Goal: Transaction & Acquisition: Download file/media

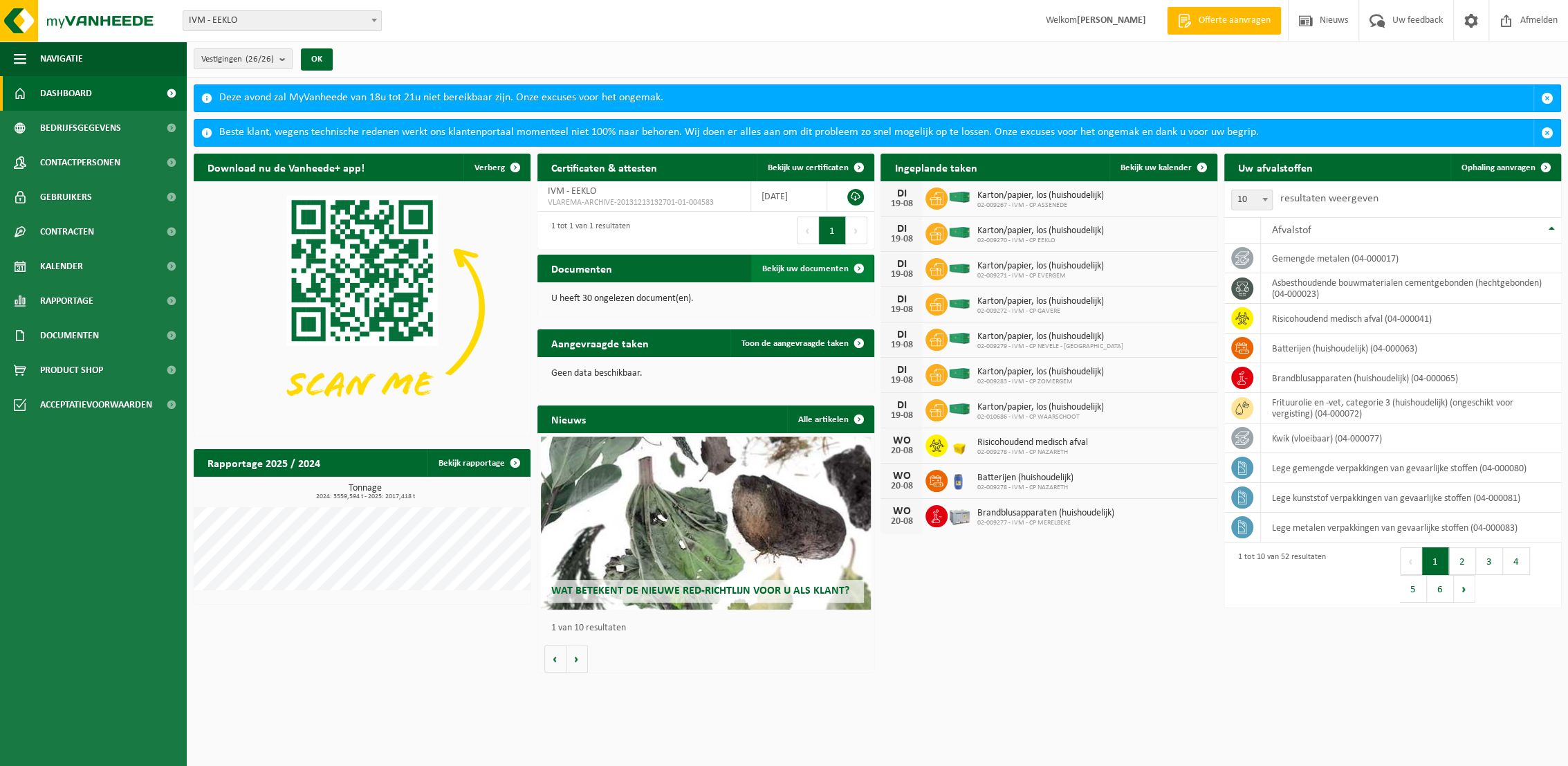
click at [813, 265] on span "Bekijk uw documenten" at bounding box center [805, 269] width 87 height 9
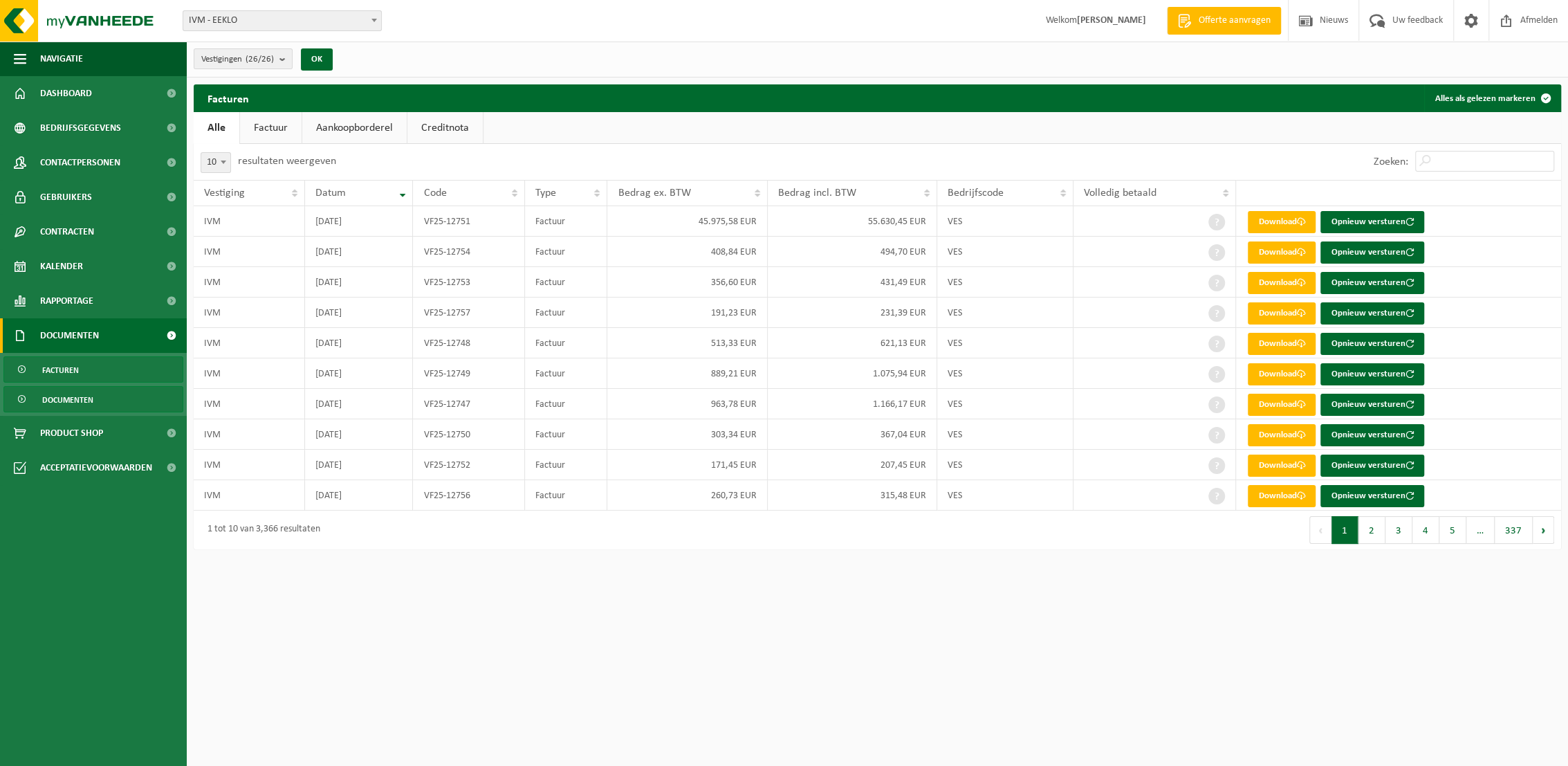
click at [70, 399] on span "Documenten" at bounding box center [68, 400] width 51 height 26
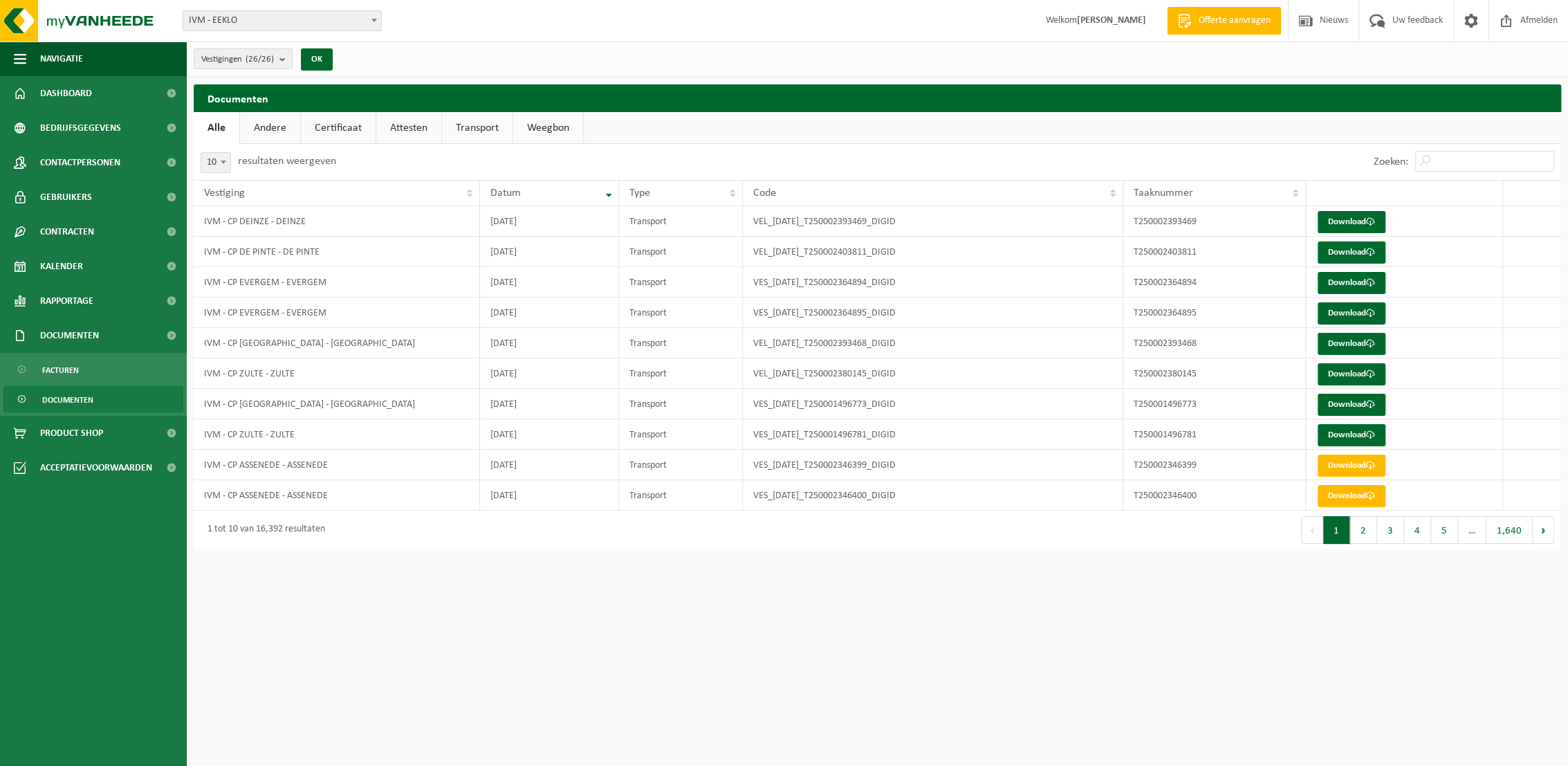
click at [484, 130] on link "Transport" at bounding box center [478, 128] width 71 height 32
click at [226, 165] on span at bounding box center [224, 162] width 14 height 18
select select "50"
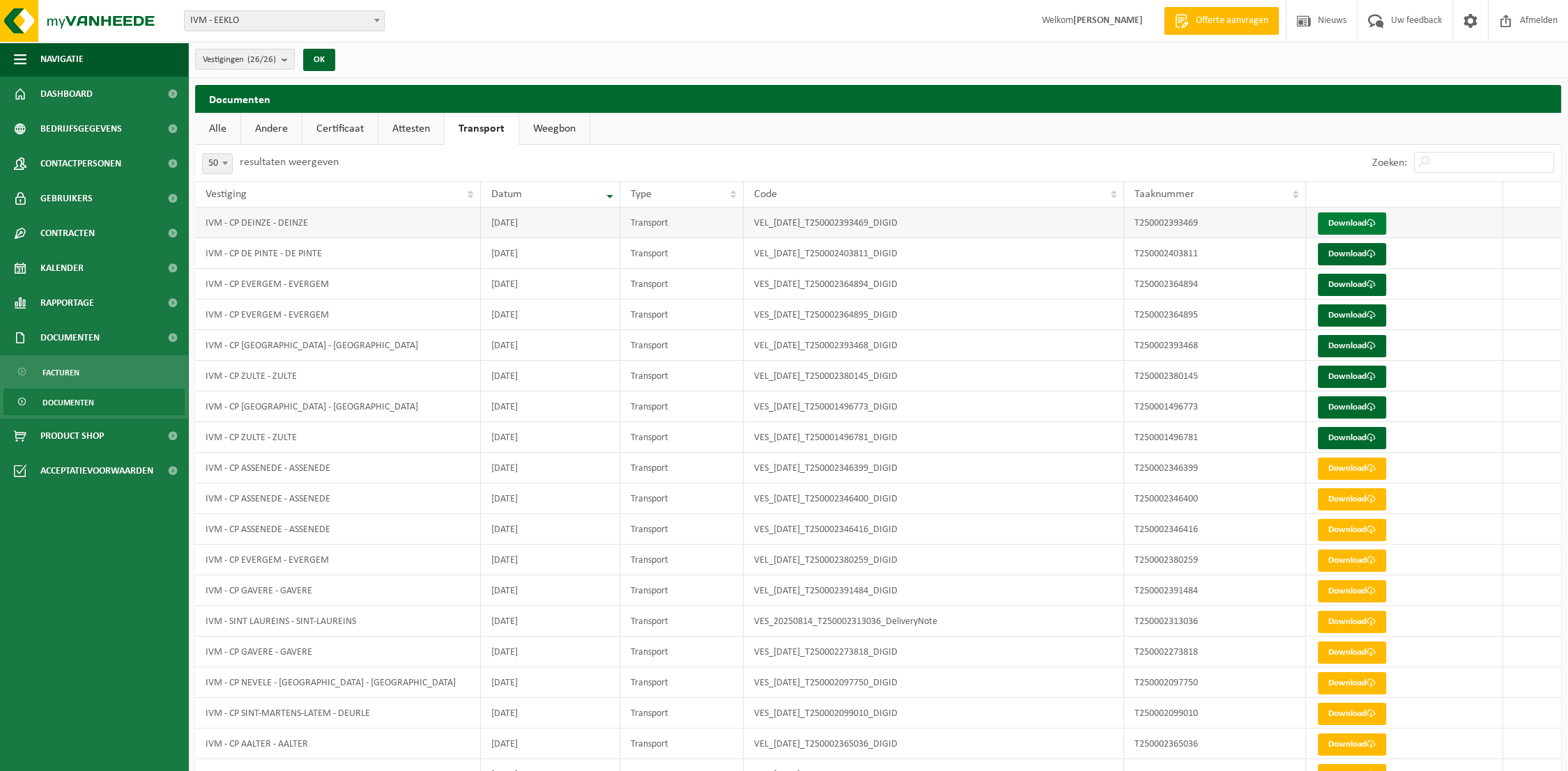
click at [1346, 223] on link "Download" at bounding box center [1352, 224] width 68 height 22
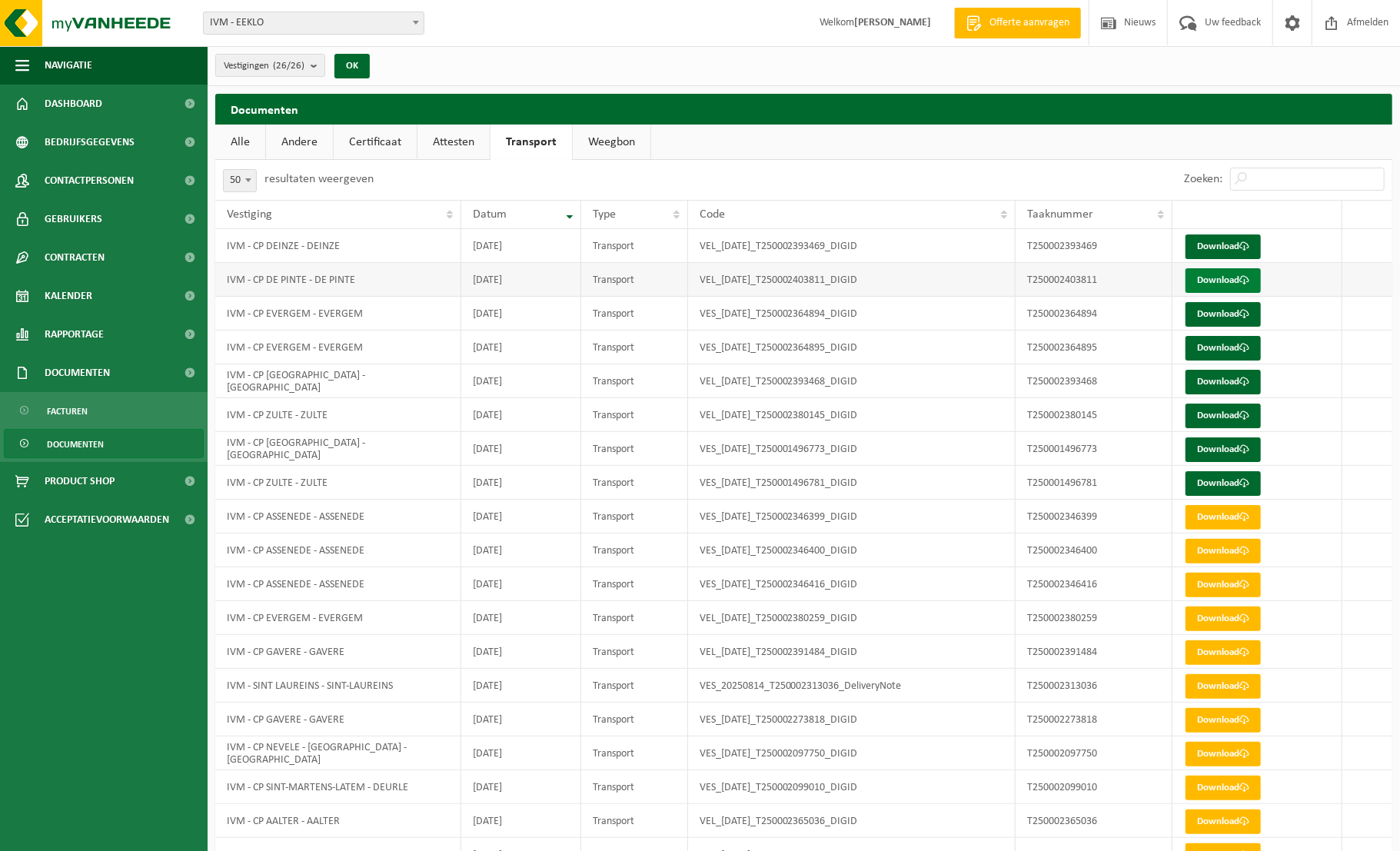
click at [1232, 277] on link "Download" at bounding box center [1223, 281] width 75 height 25
click at [1218, 311] on link "Download" at bounding box center [1223, 315] width 75 height 25
click at [1218, 345] on link "Download" at bounding box center [1223, 349] width 75 height 25
click at [1226, 382] on link "Download" at bounding box center [1223, 382] width 75 height 25
click at [1229, 416] on link "Download" at bounding box center [1223, 416] width 75 height 25
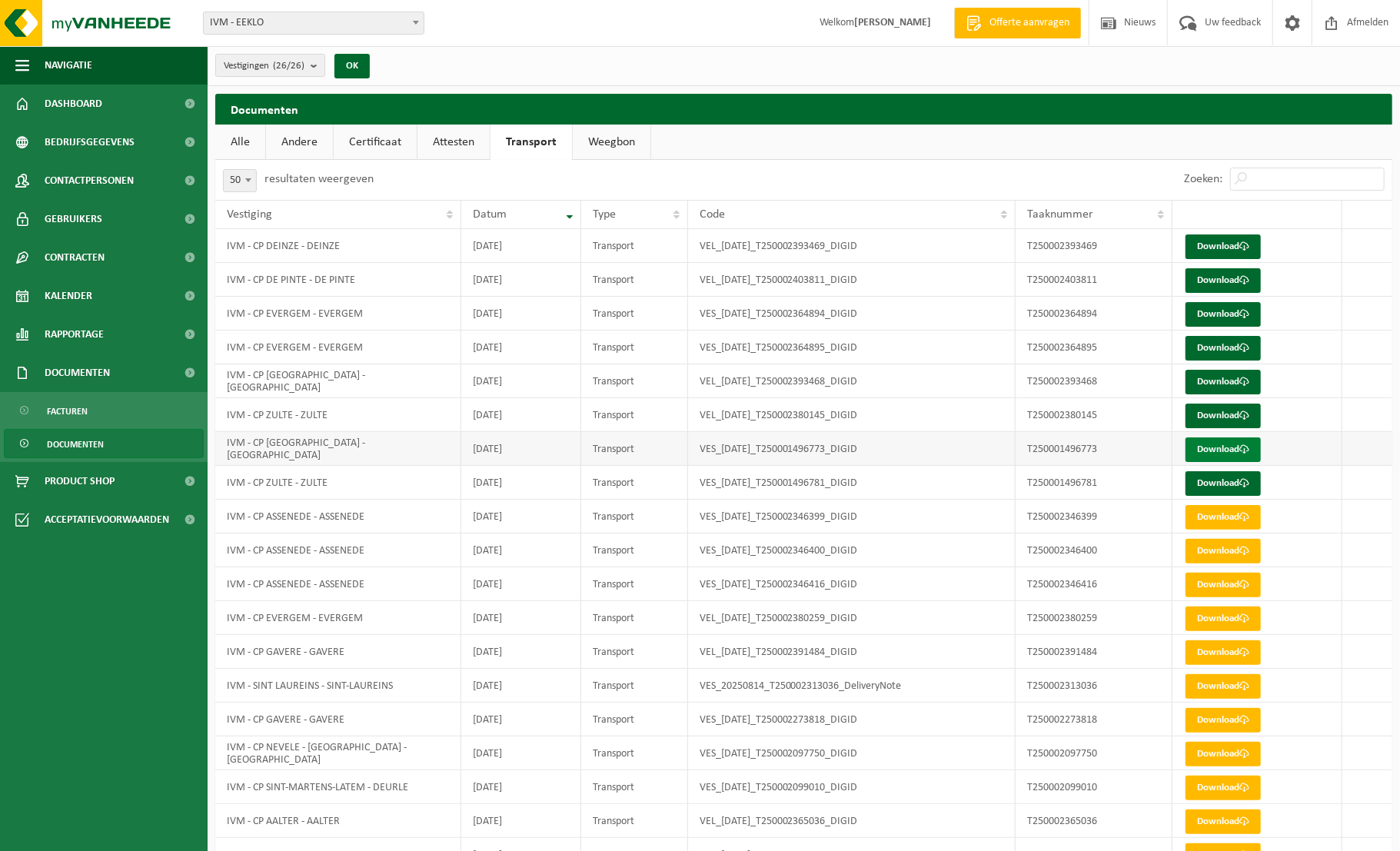
click at [1229, 449] on link "Download" at bounding box center [1223, 450] width 75 height 25
click at [1224, 486] on link "Download" at bounding box center [1223, 484] width 75 height 25
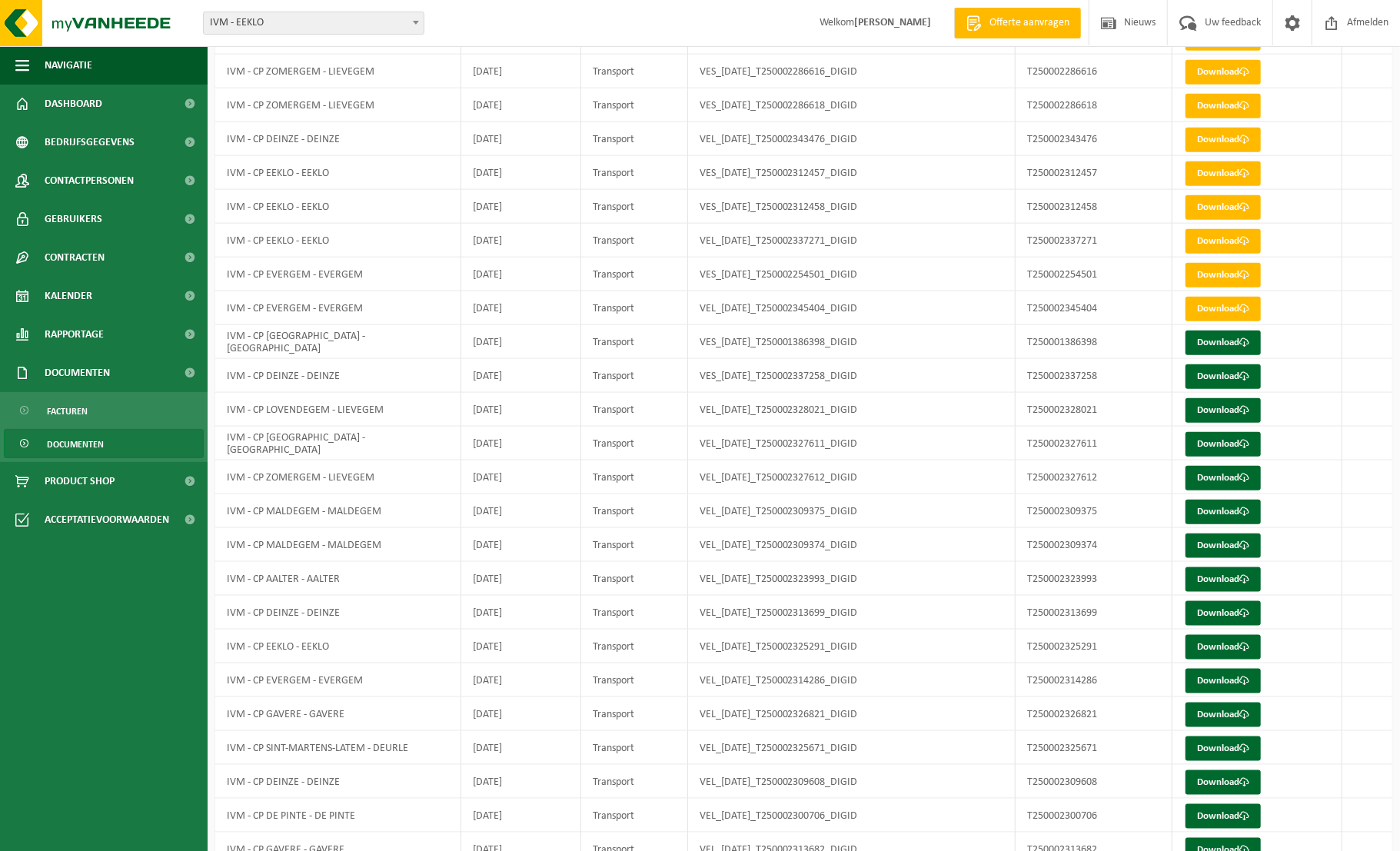
scroll to position [1124, 0]
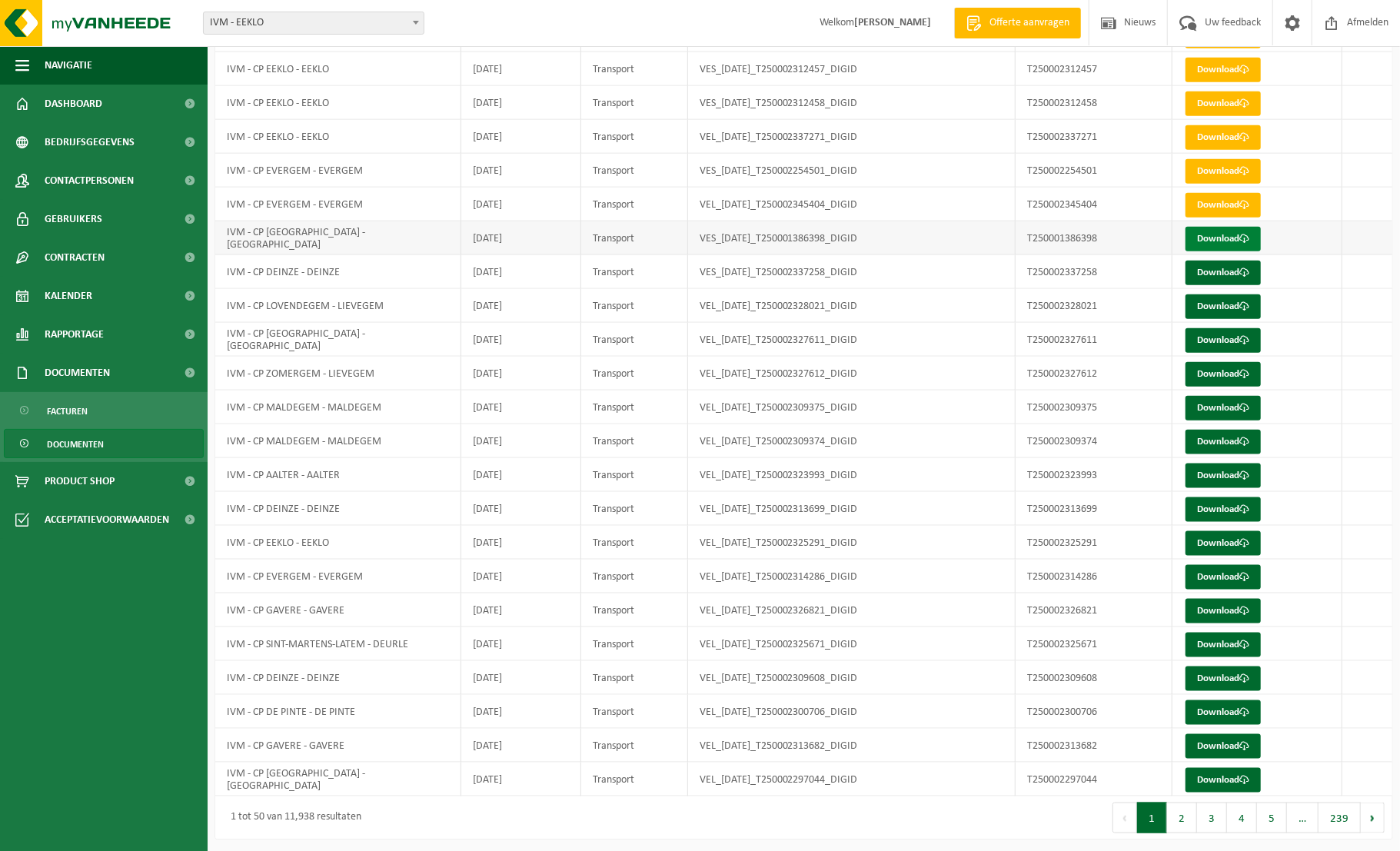
click at [1221, 237] on link "Download" at bounding box center [1223, 239] width 75 height 25
click at [1218, 271] on link "Download" at bounding box center [1223, 273] width 75 height 25
click at [1218, 300] on link "Download" at bounding box center [1223, 307] width 75 height 25
click at [1222, 338] on link "Download" at bounding box center [1223, 341] width 75 height 25
click at [1228, 368] on link "Download" at bounding box center [1223, 375] width 75 height 25
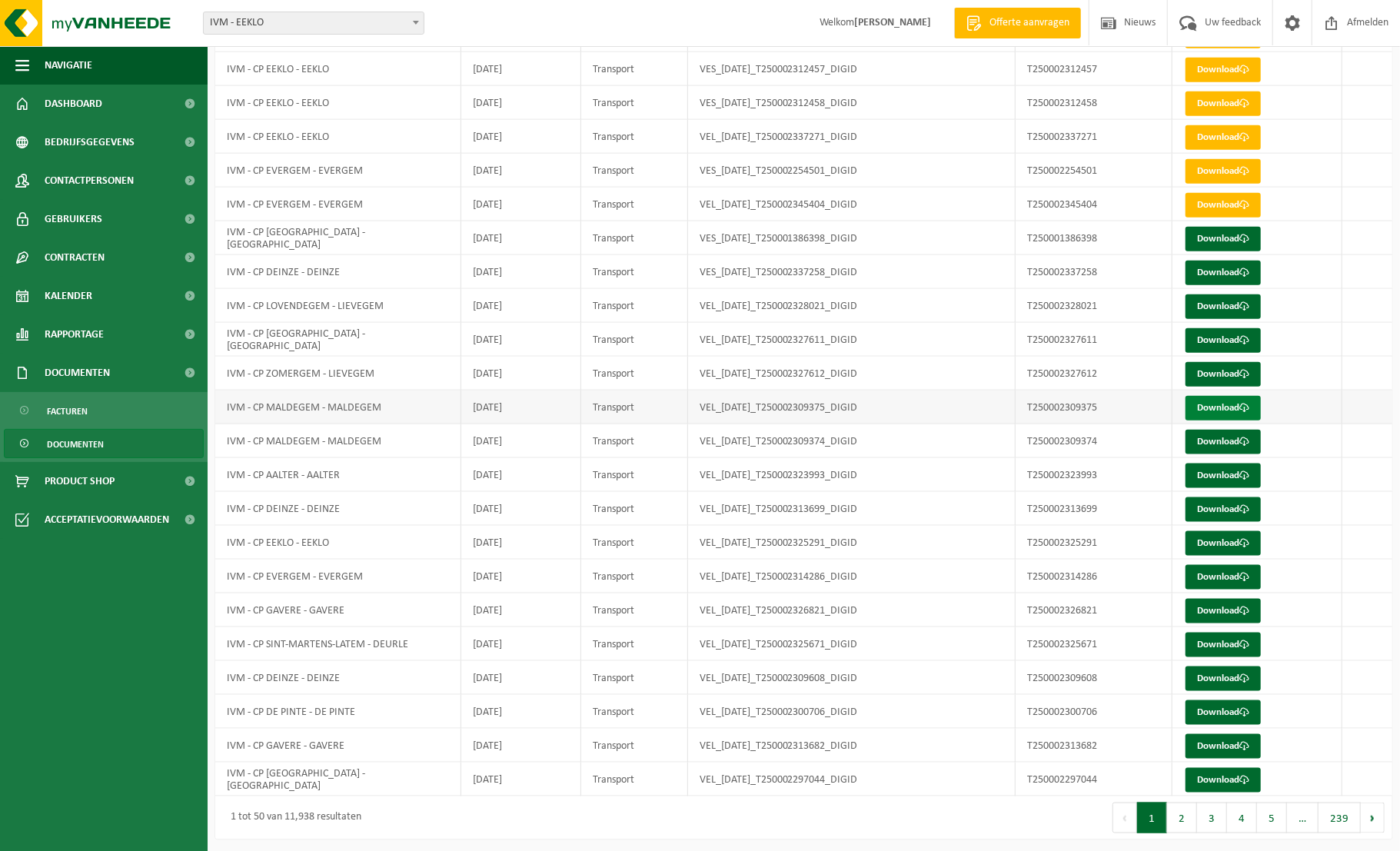
click at [1232, 401] on link "Download" at bounding box center [1223, 409] width 75 height 25
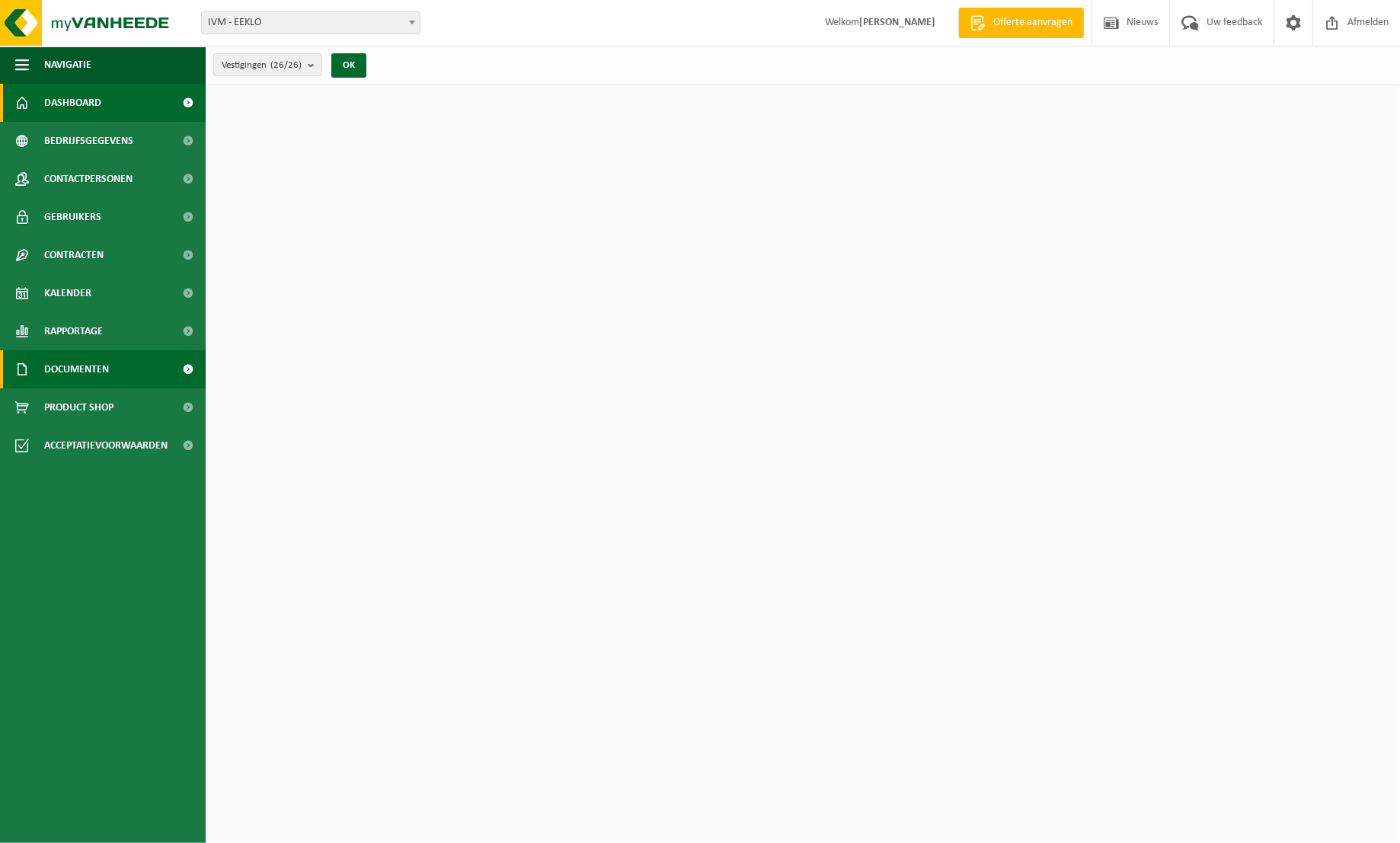
click at [78, 369] on span "Documenten" at bounding box center [76, 370] width 65 height 38
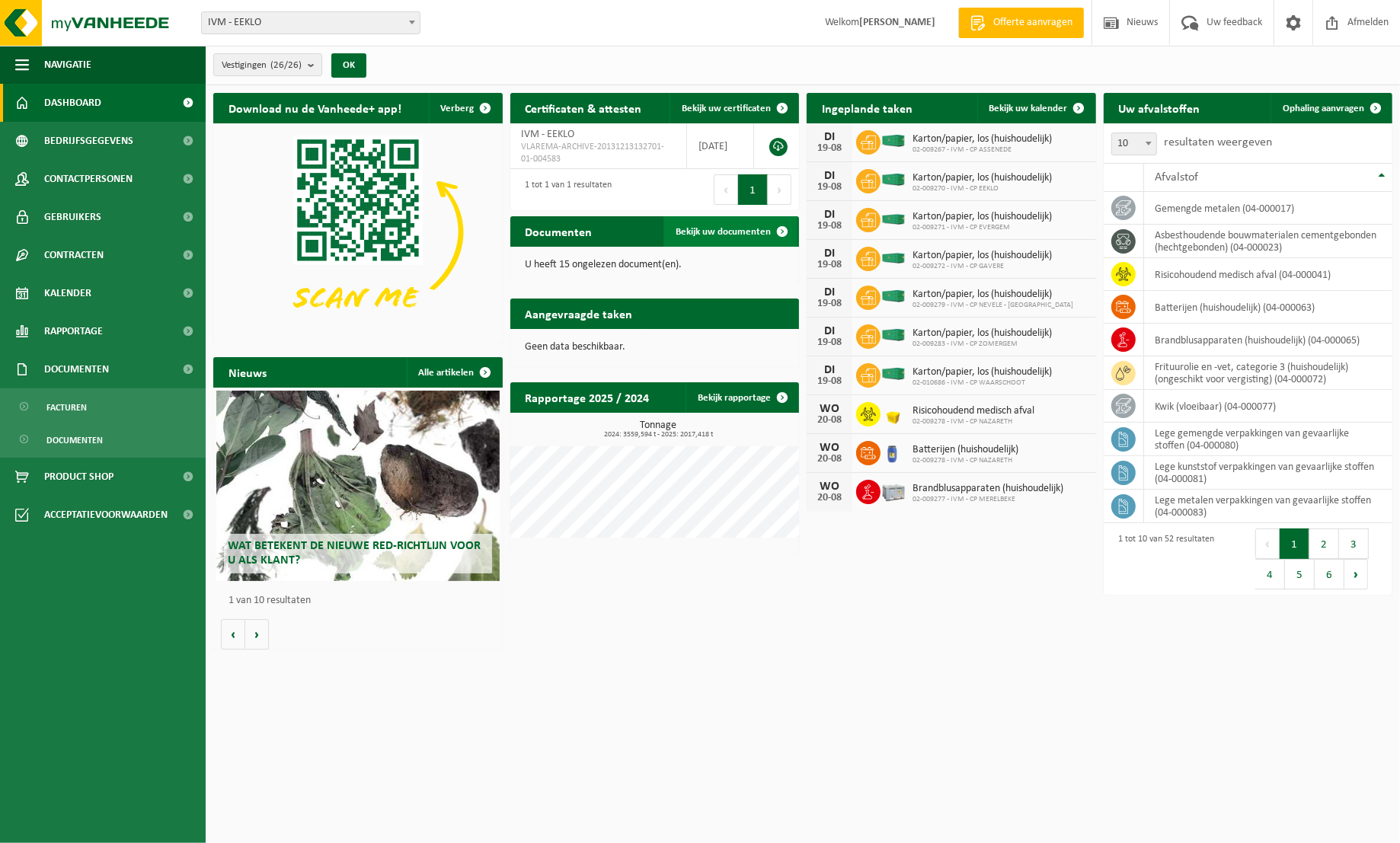
click at [738, 229] on span "Bekijk uw documenten" at bounding box center [722, 232] width 95 height 10
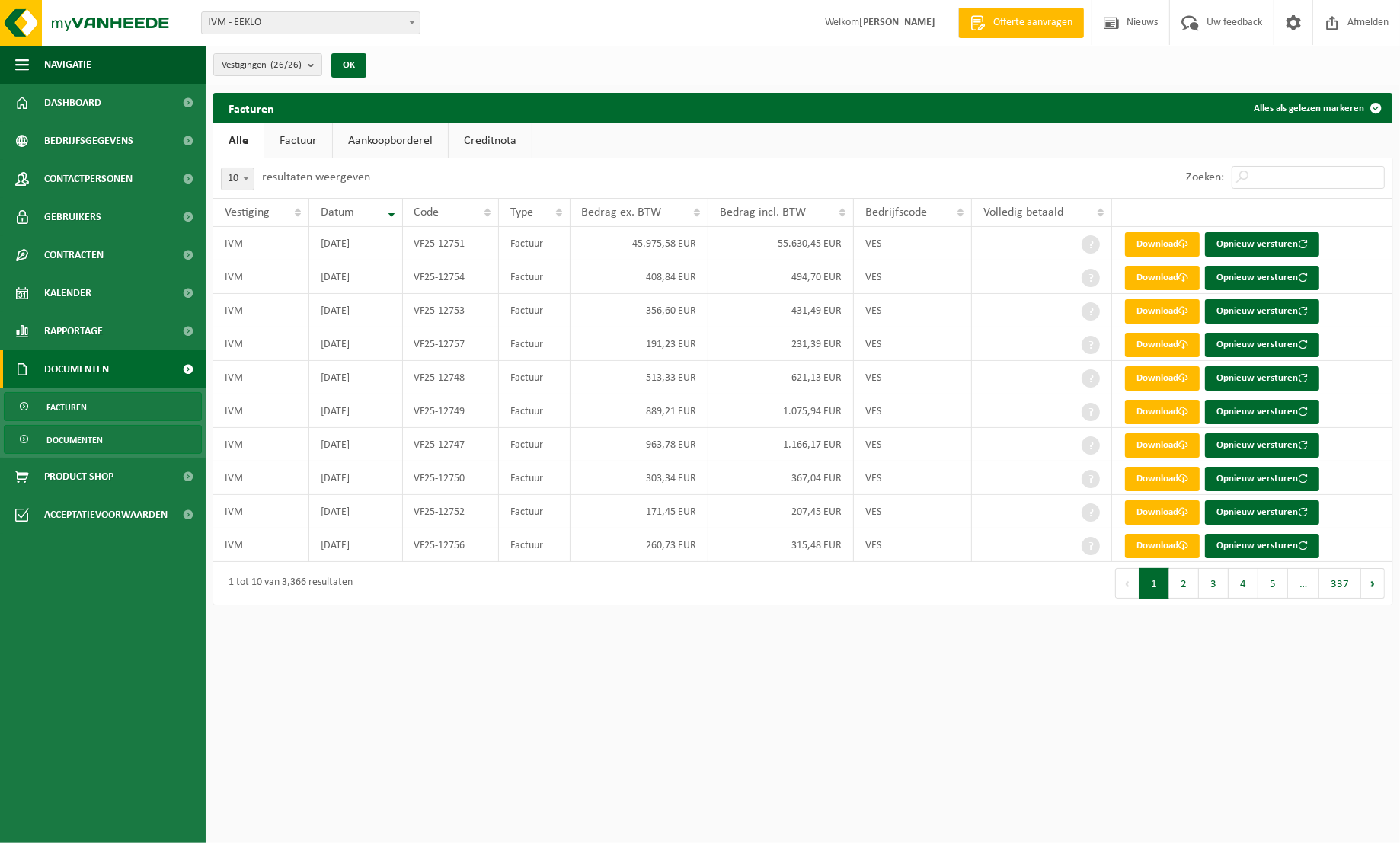
click at [70, 442] on span "Documenten" at bounding box center [75, 441] width 56 height 29
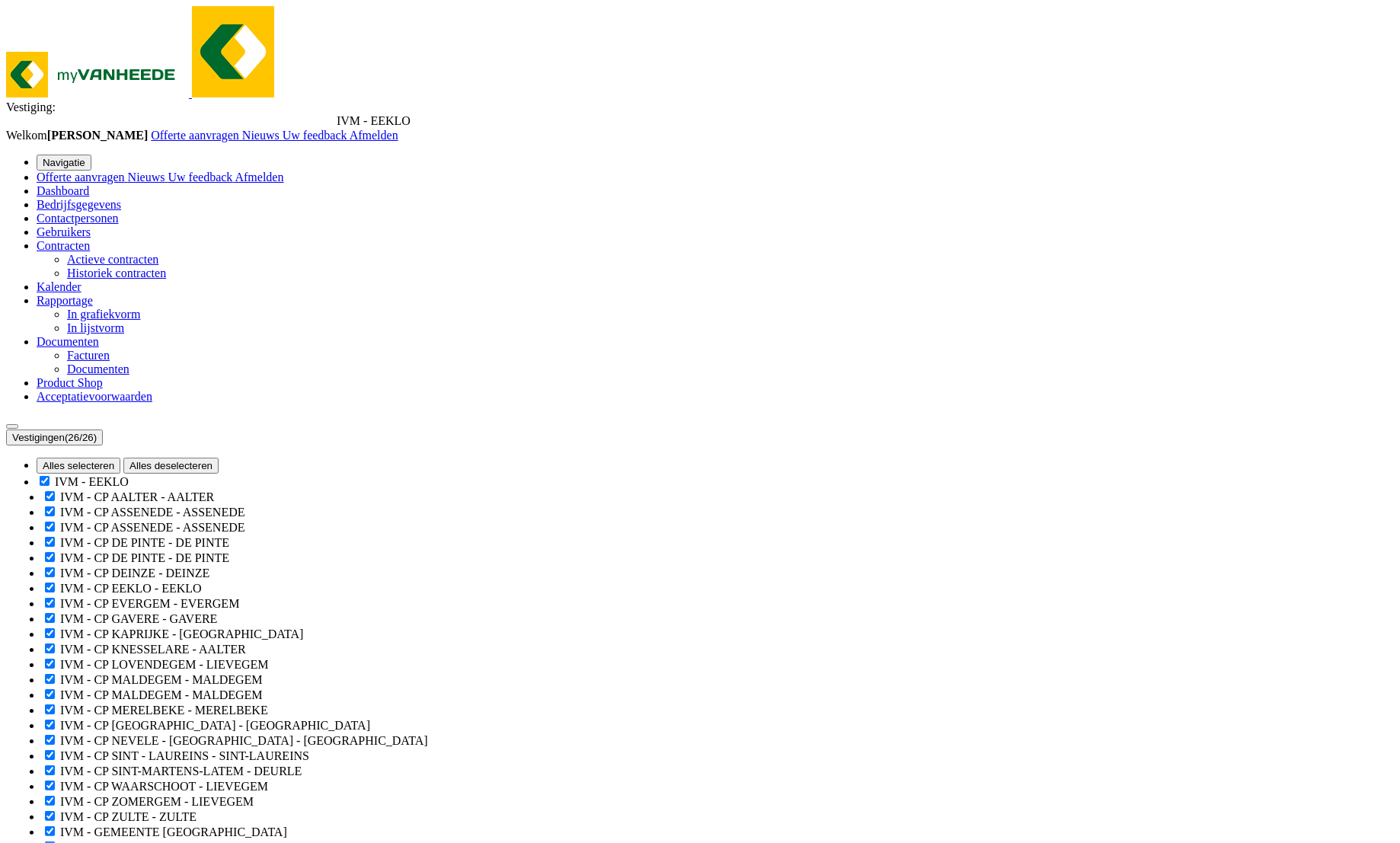
select select "50"
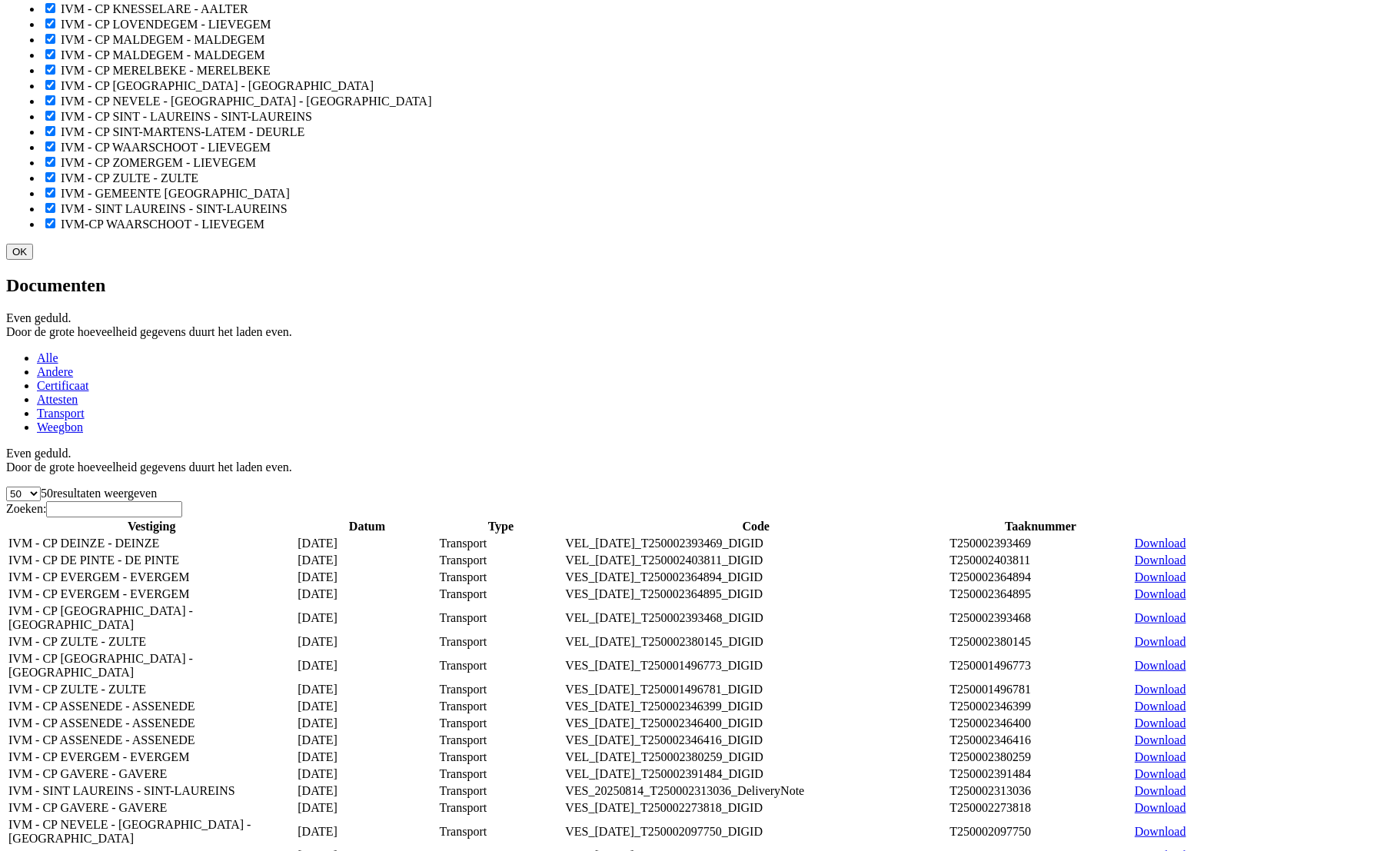
scroll to position [1124, 0]
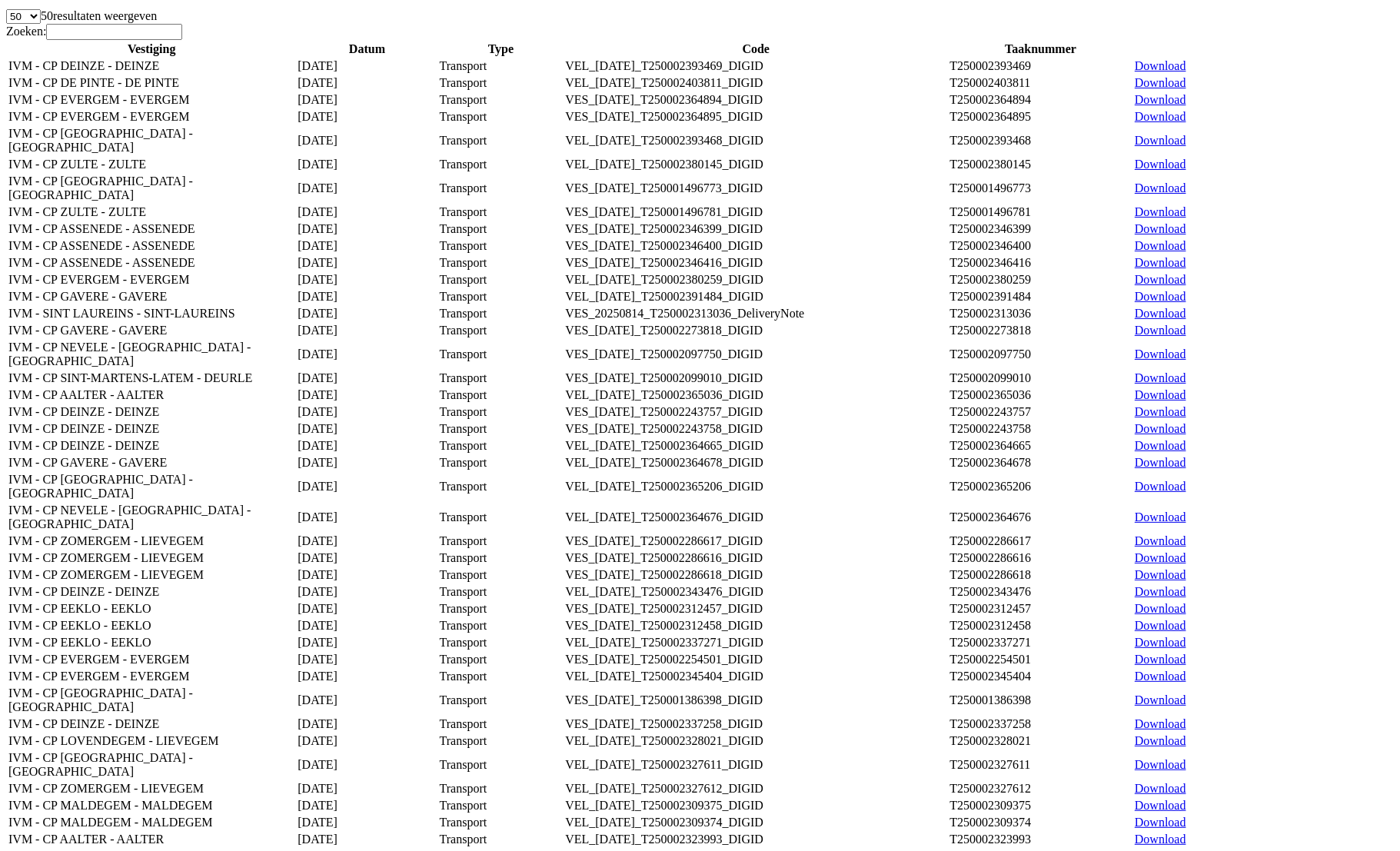
click at [1186, 833] on link "Download" at bounding box center [1160, 839] width 52 height 13
click at [1186, 849] on link "Download" at bounding box center [1160, 856] width 52 height 13
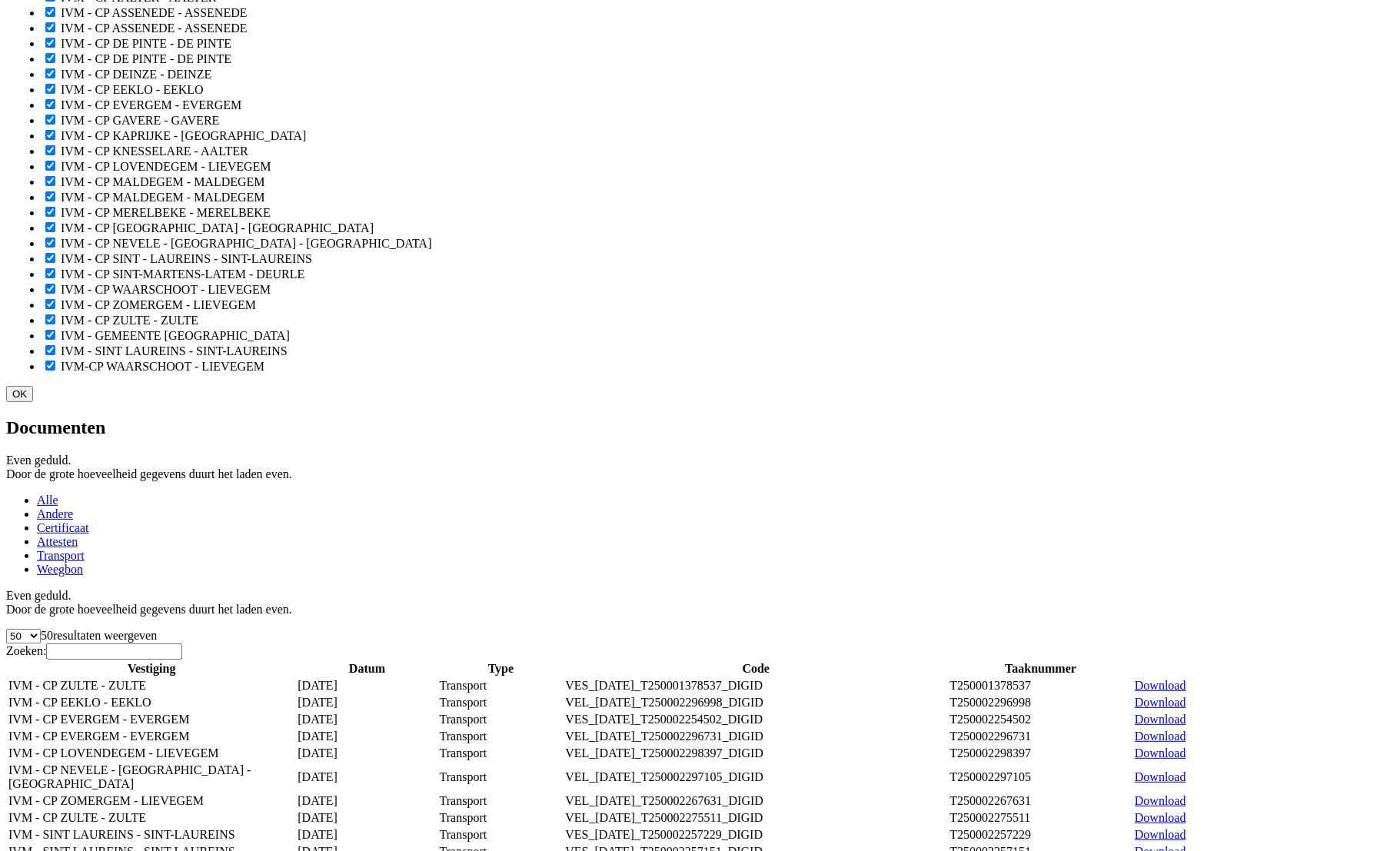
scroll to position [0, 0]
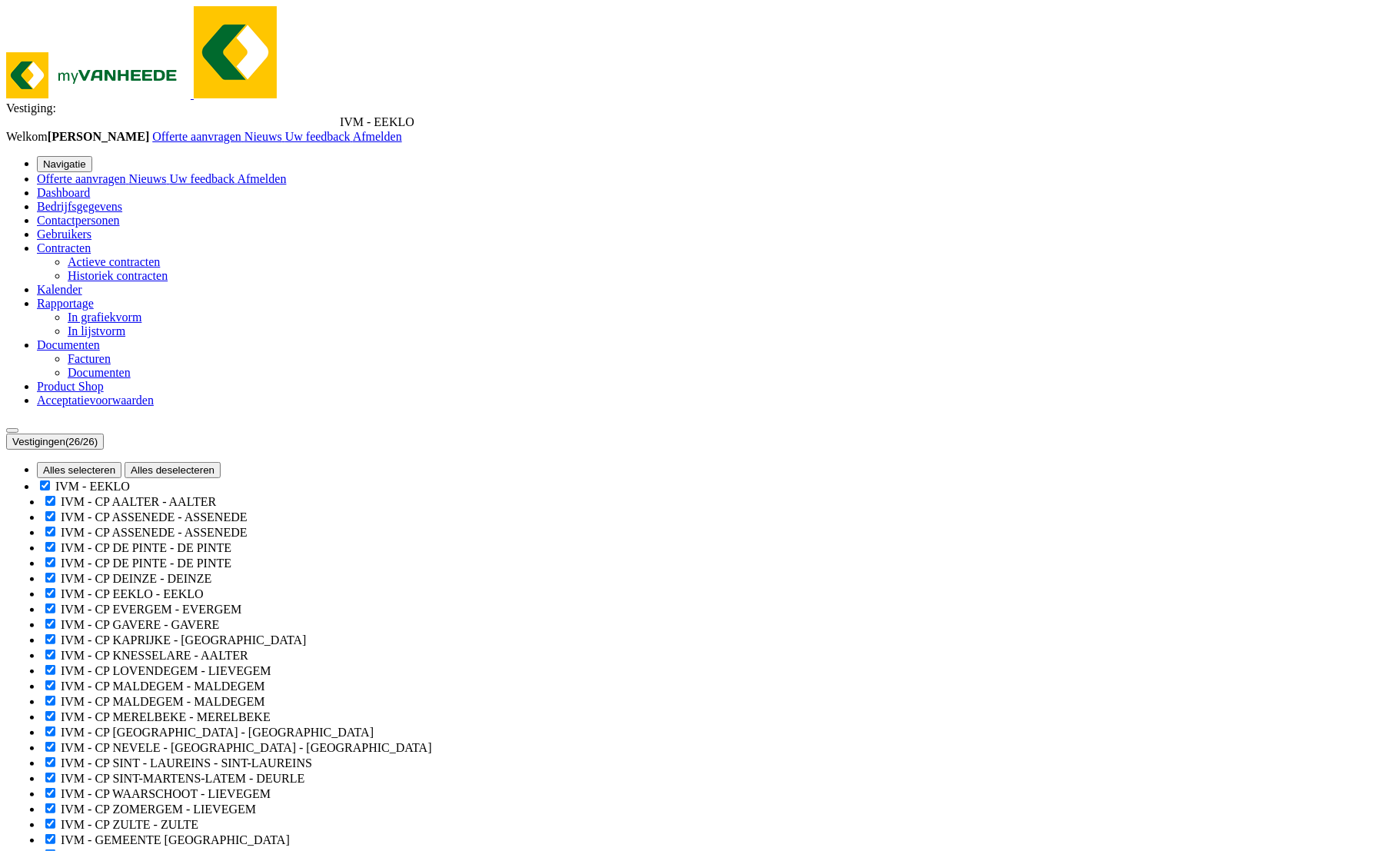
click at [71, 186] on span "Dashboard" at bounding box center [63, 192] width 53 height 13
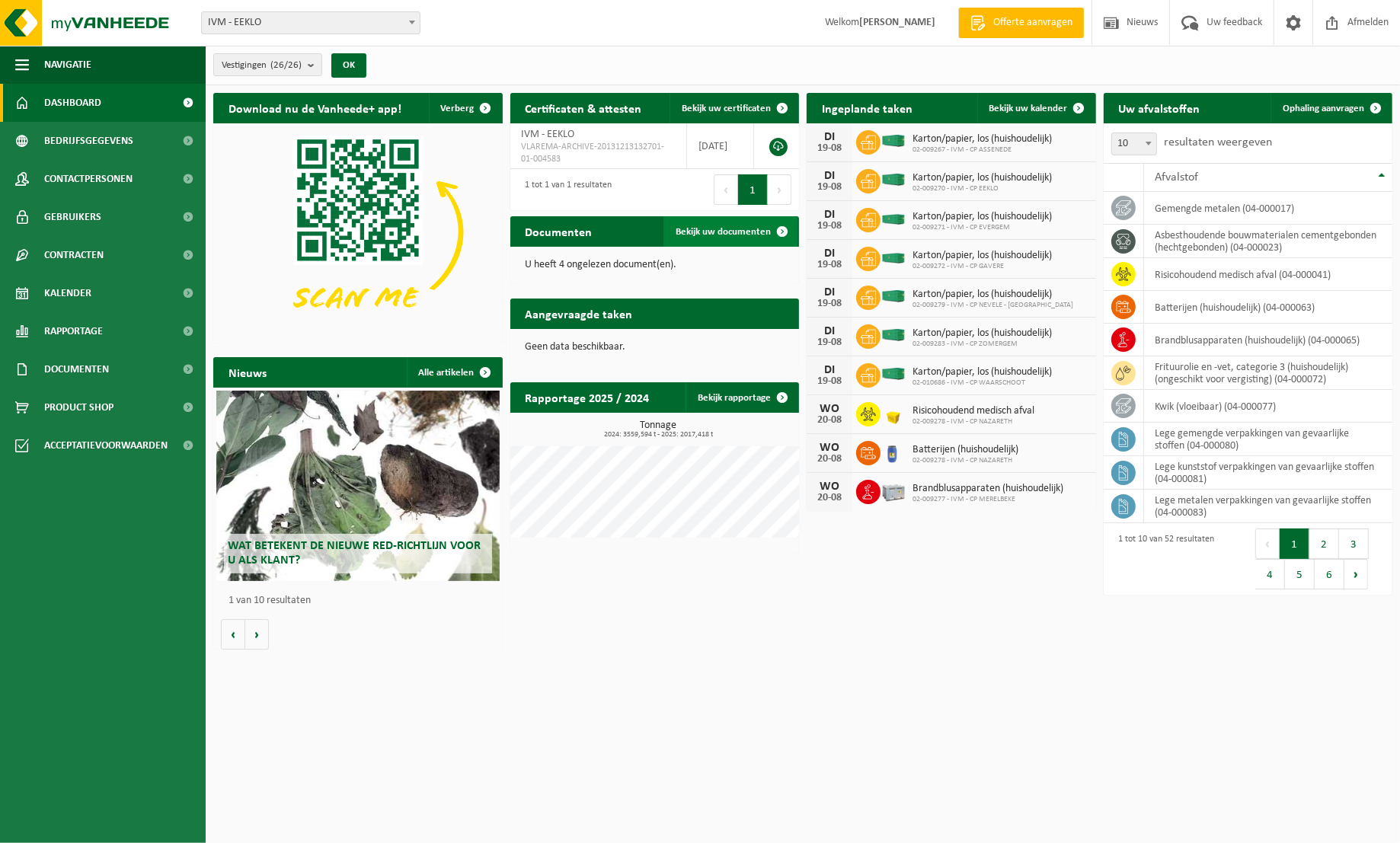
click at [738, 232] on span "Bekijk uw documenten" at bounding box center [722, 232] width 95 height 10
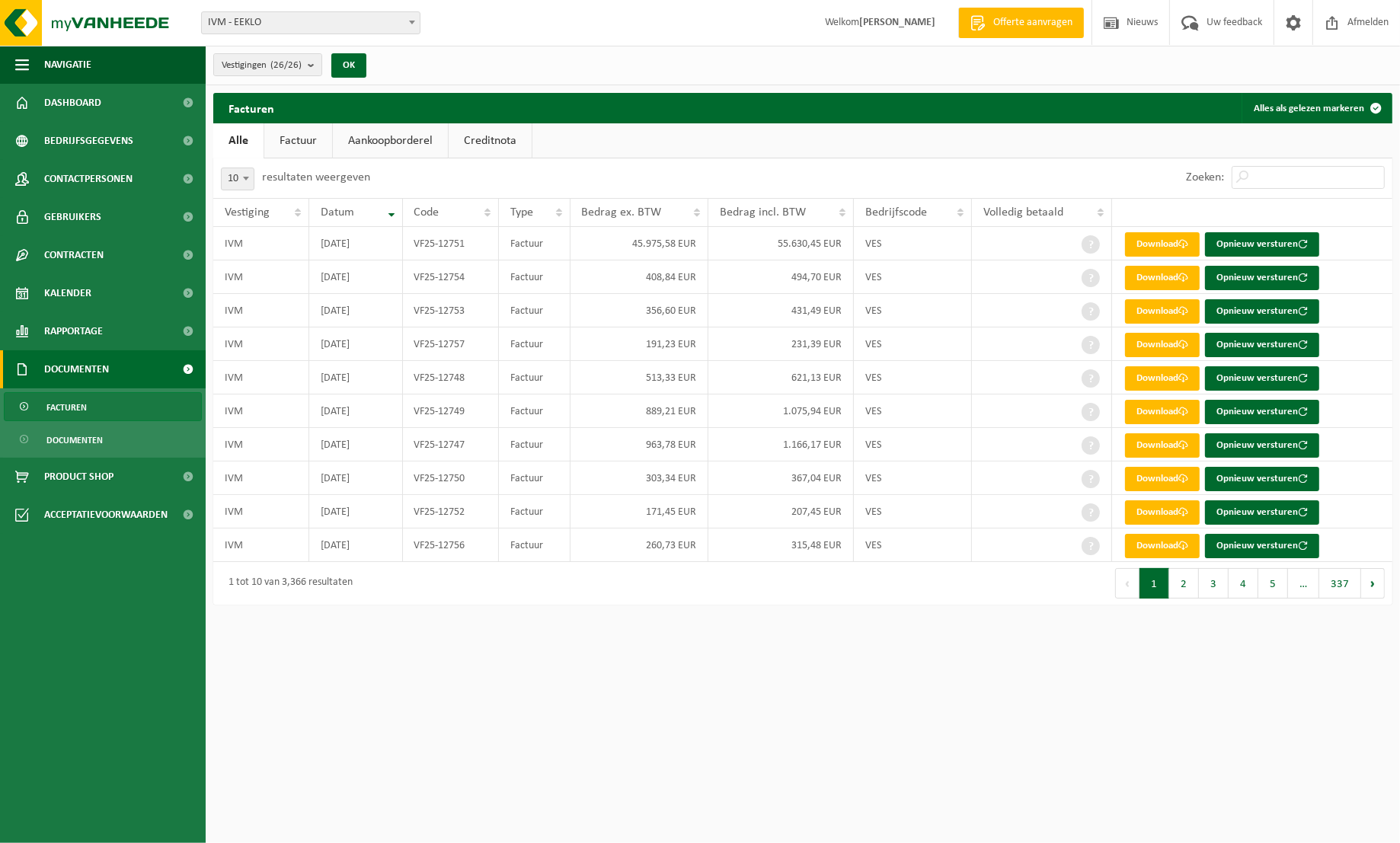
click at [290, 139] on link "Factuur" at bounding box center [298, 141] width 68 height 35
click at [251, 178] on span at bounding box center [246, 178] width 15 height 20
select select "25"
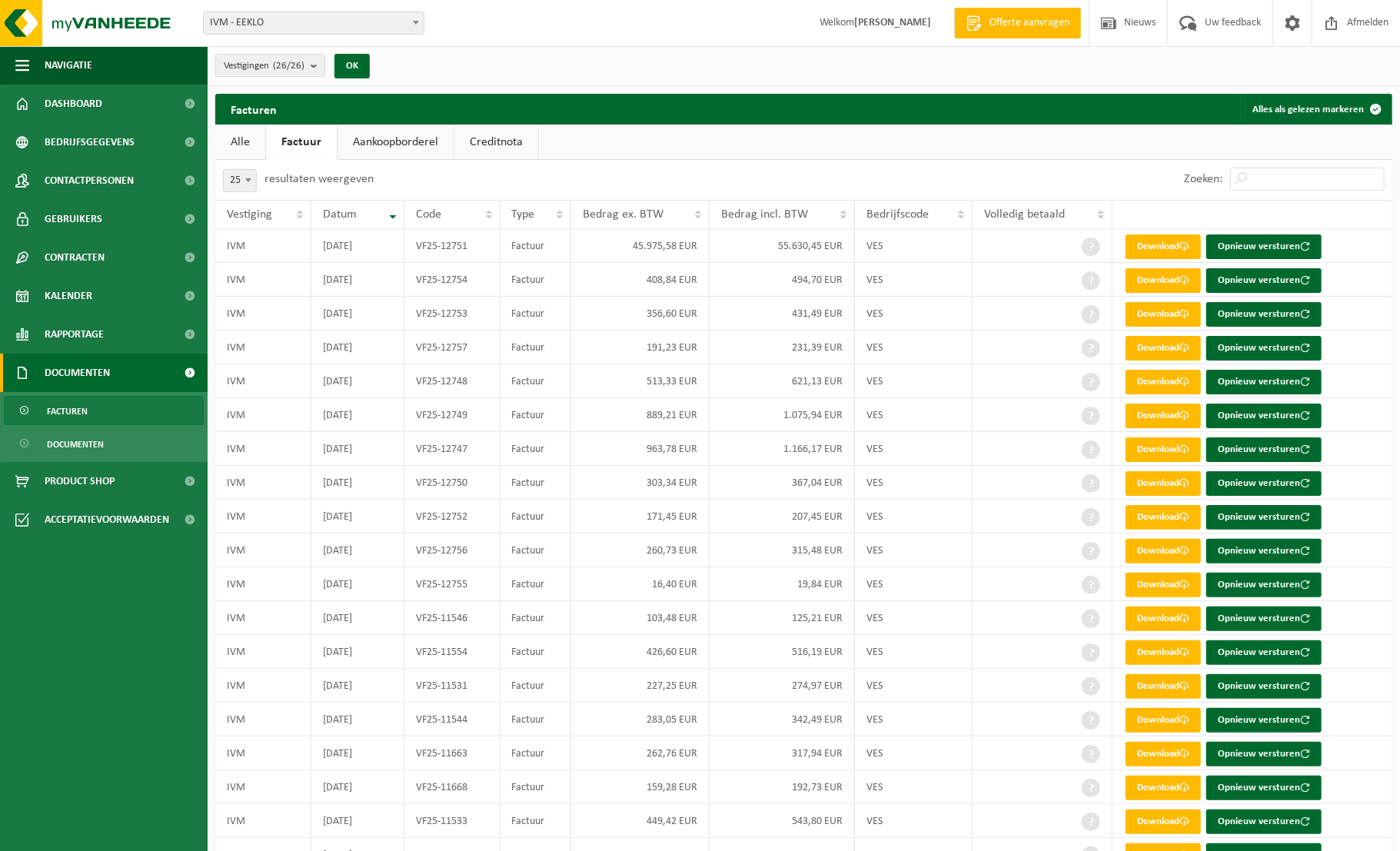
click at [369, 141] on link "Aankoopborderel" at bounding box center [395, 142] width 116 height 35
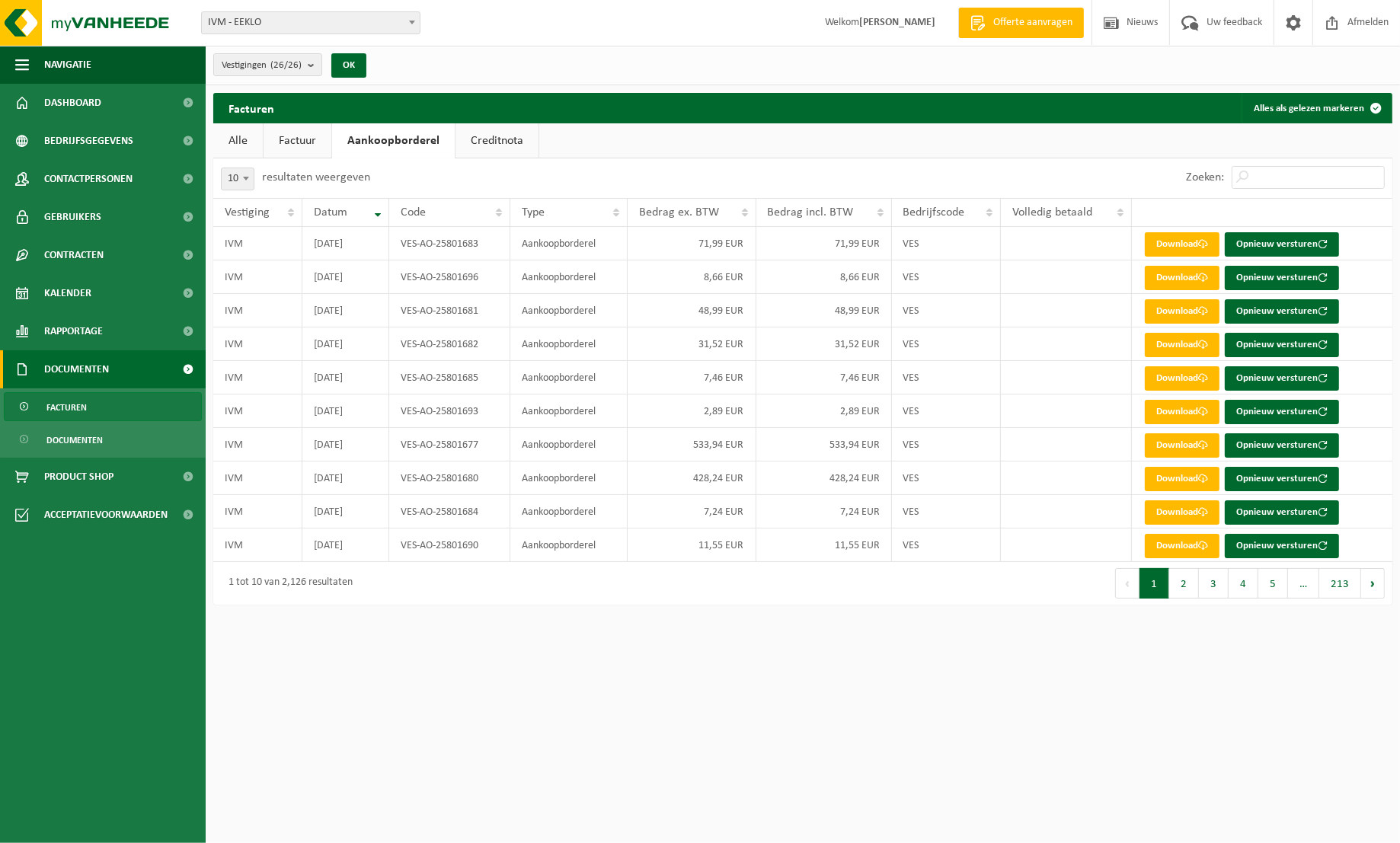
click at [508, 139] on link "Creditnota" at bounding box center [497, 141] width 83 height 35
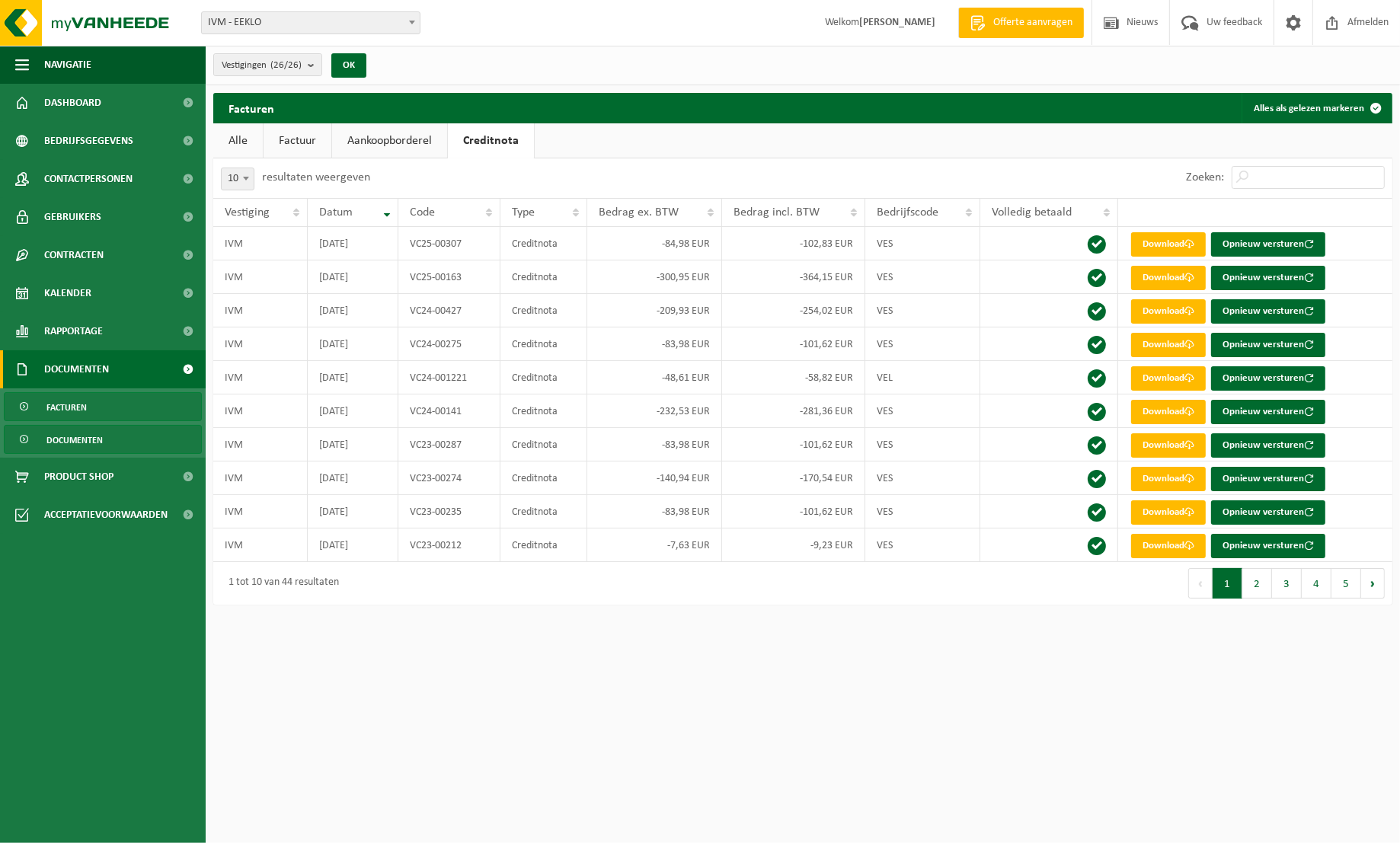
click at [70, 445] on span "Documenten" at bounding box center [75, 441] width 56 height 29
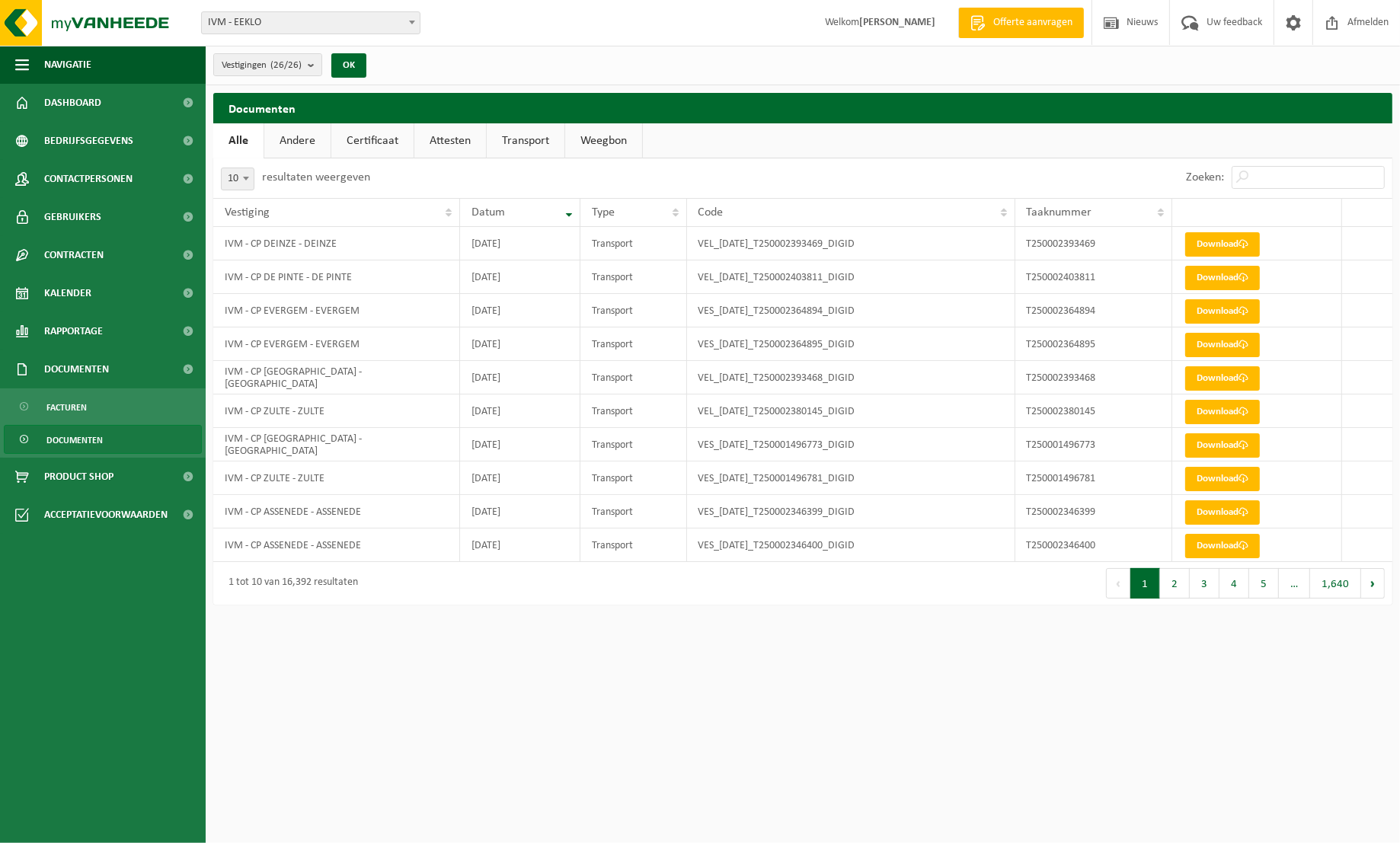
click at [443, 143] on link "Attesten" at bounding box center [450, 141] width 72 height 35
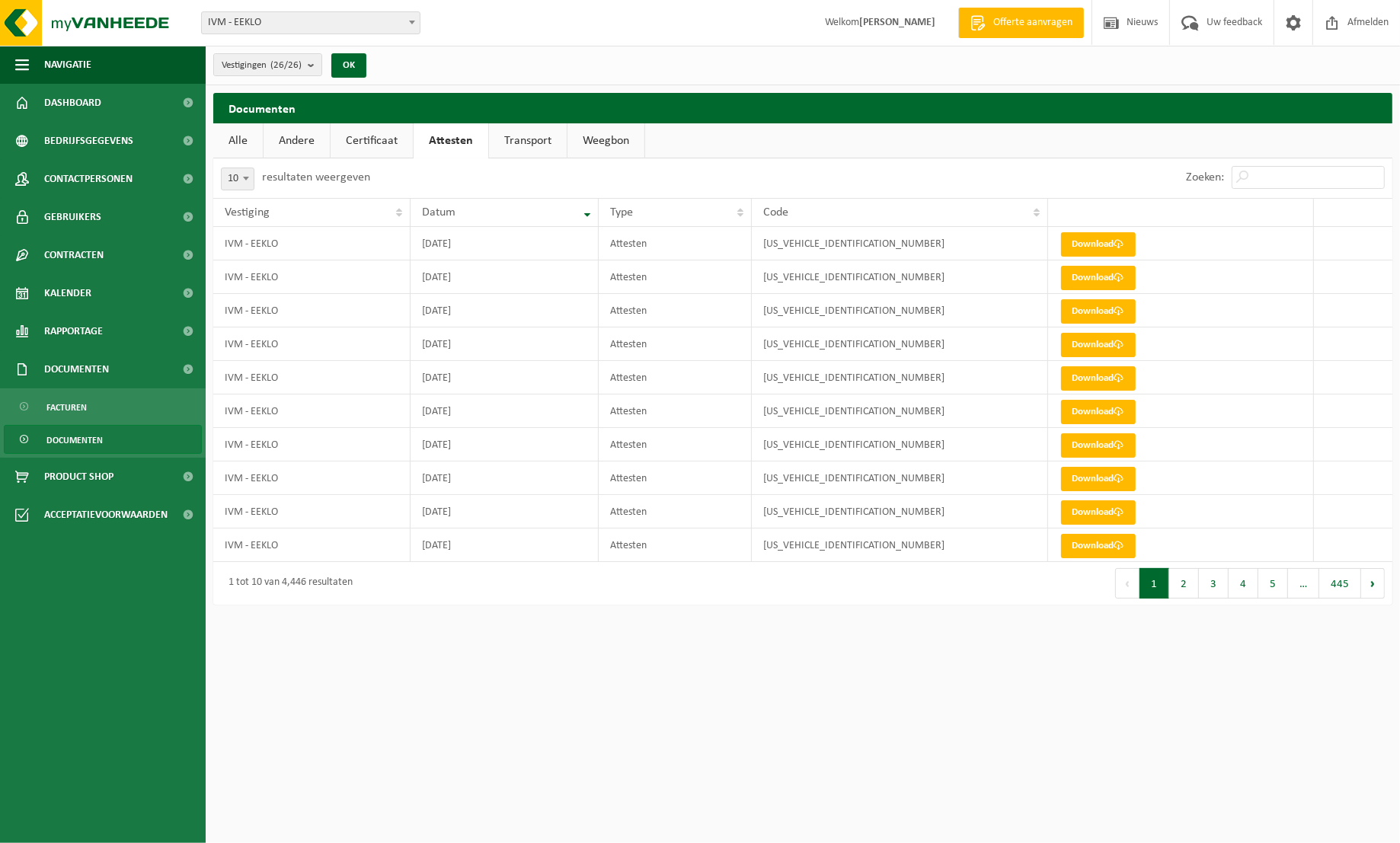
click at [609, 148] on link "Weegbon" at bounding box center [606, 141] width 77 height 35
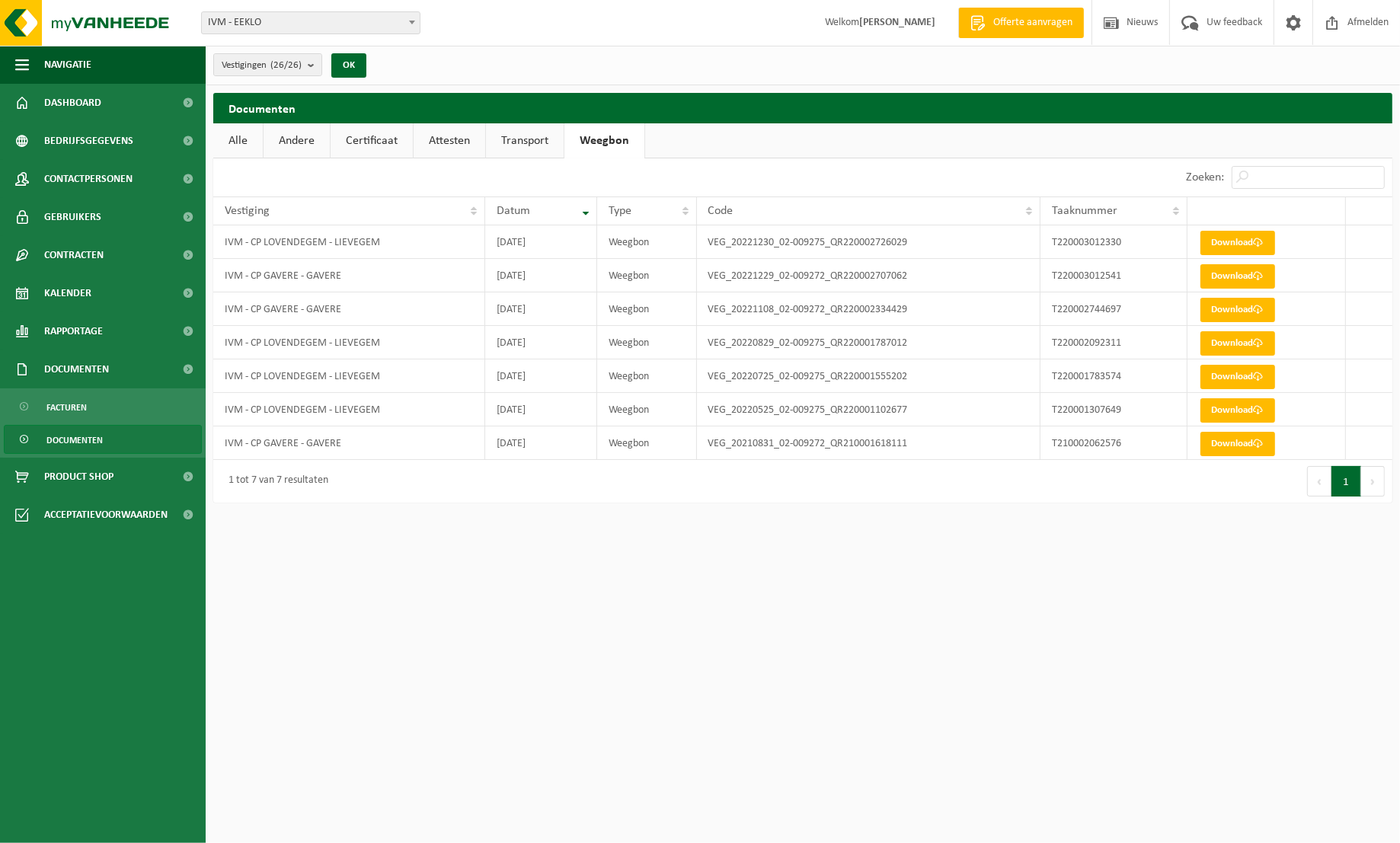
click at [345, 133] on link "Certificaat" at bounding box center [372, 141] width 82 height 35
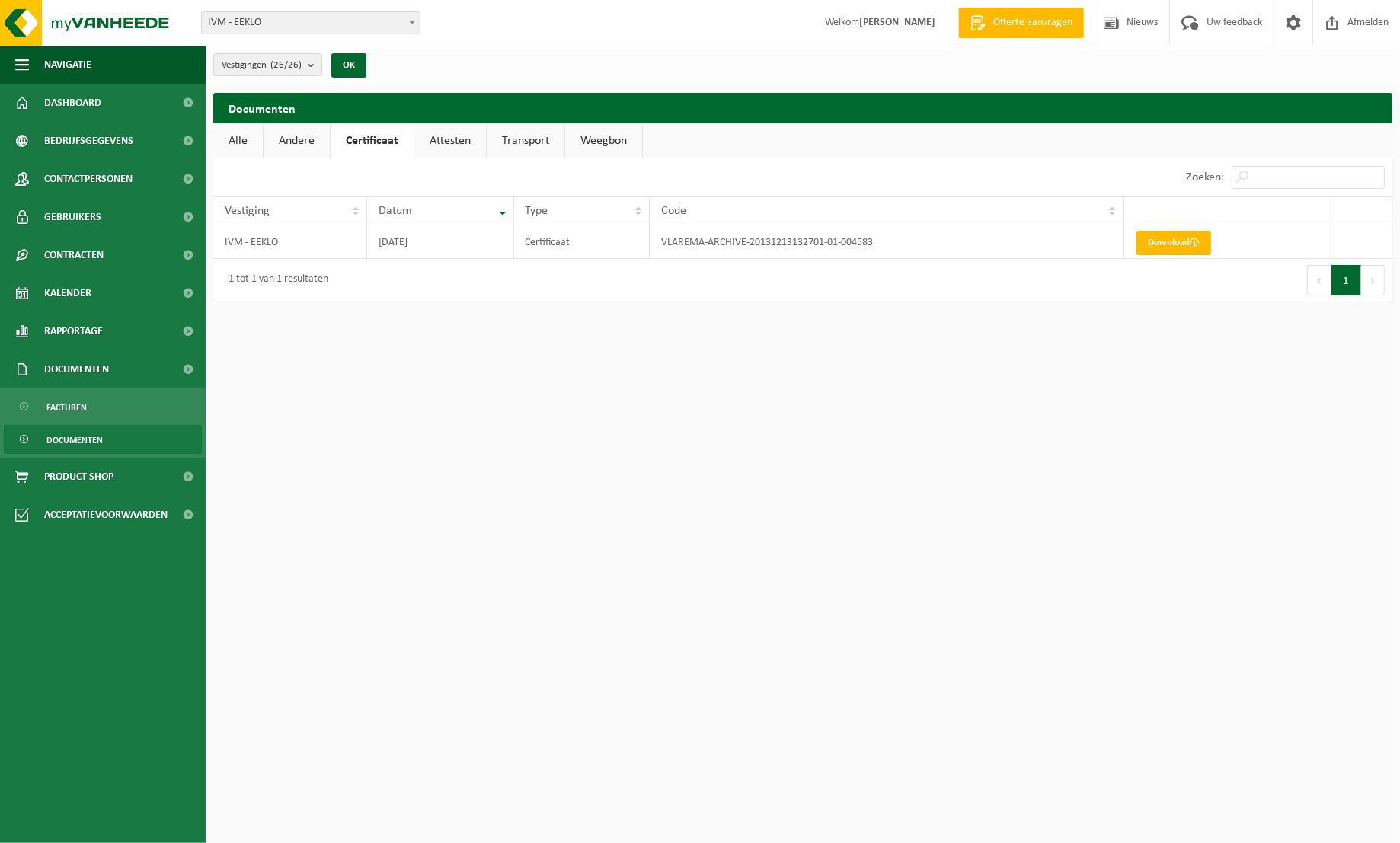
click at [295, 143] on link "Andere" at bounding box center [296, 141] width 66 height 35
click at [533, 136] on link "Transport" at bounding box center [527, 141] width 78 height 35
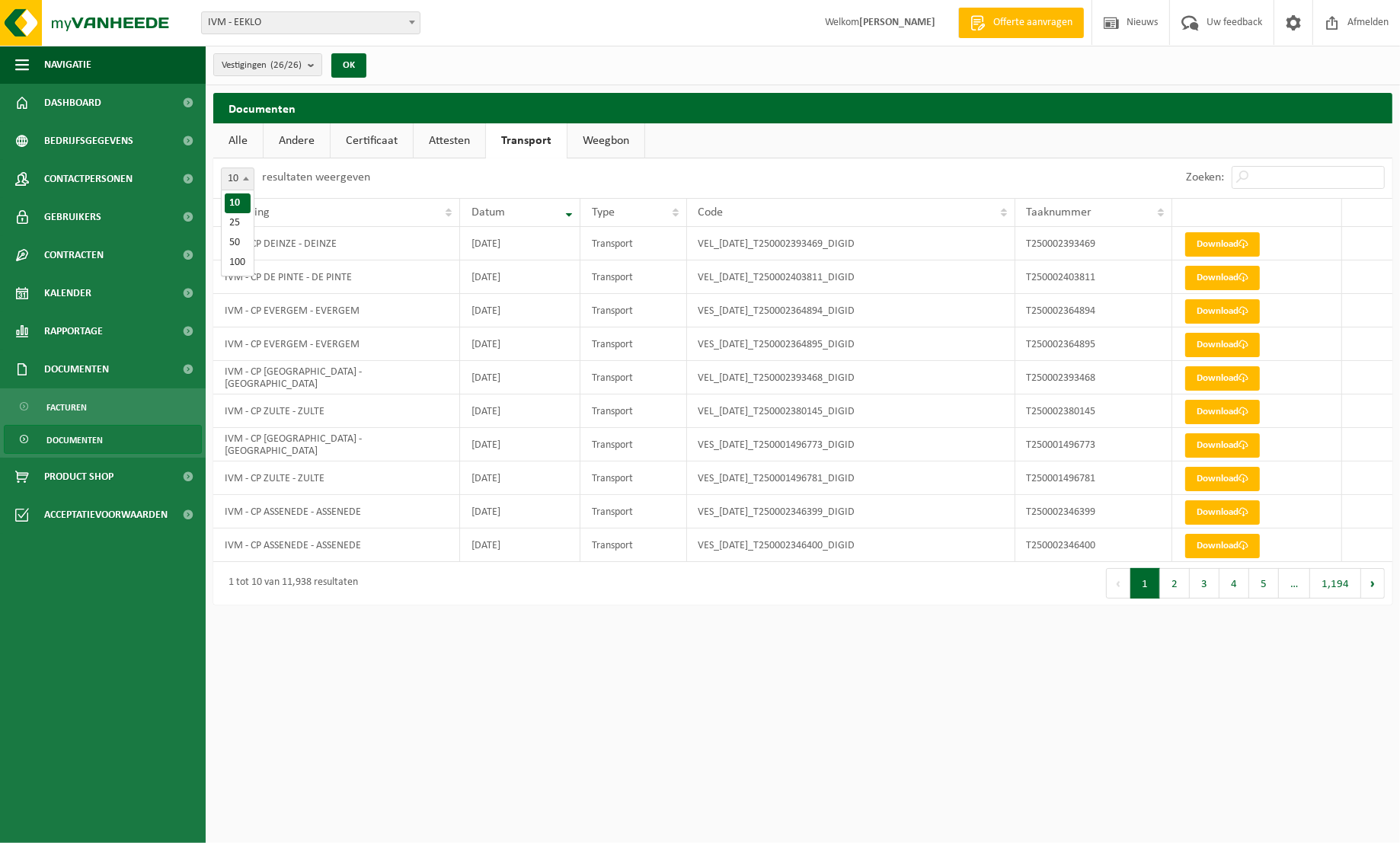
click at [247, 175] on span at bounding box center [246, 178] width 15 height 20
select select "100"
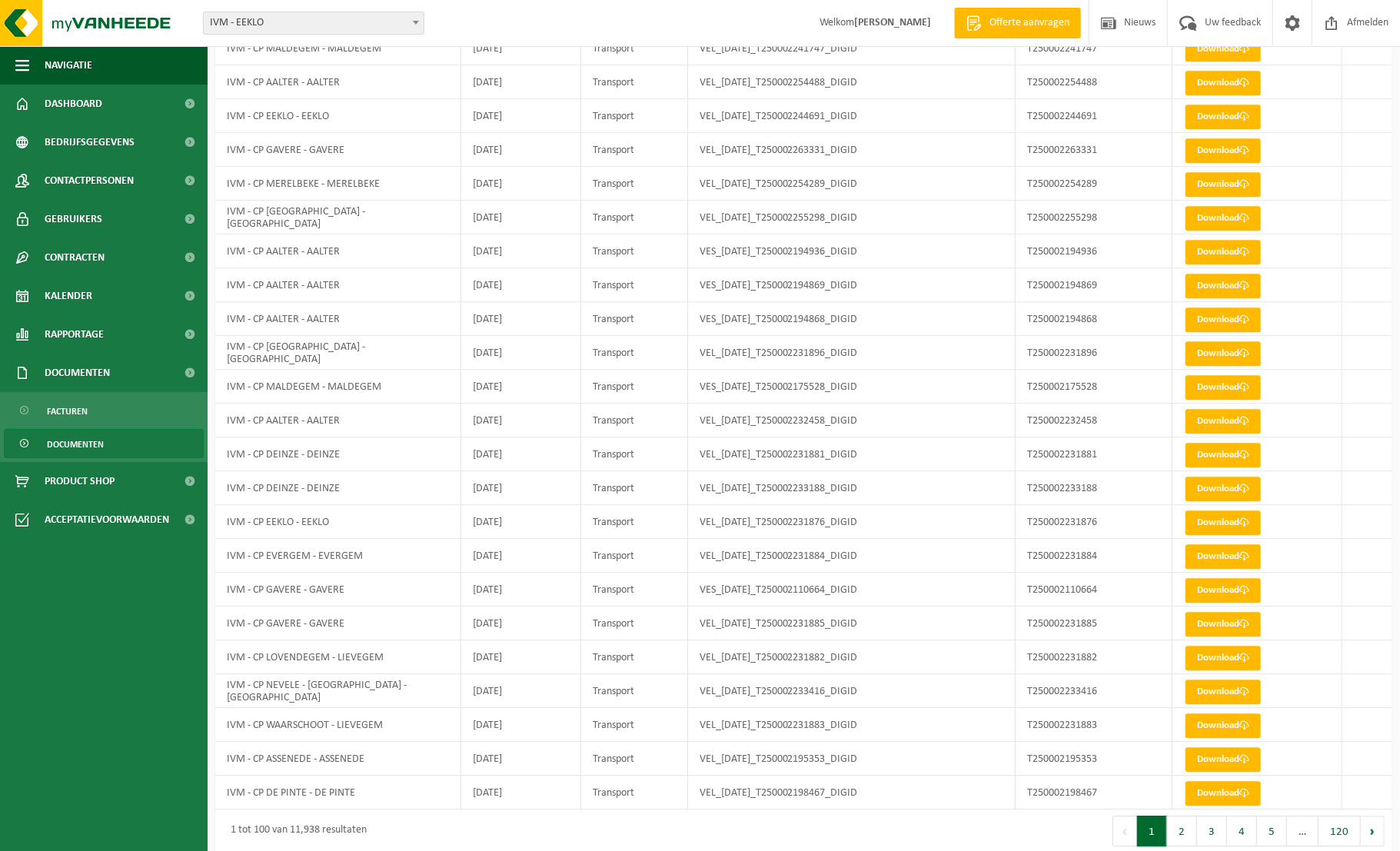
scroll to position [2812, 0]
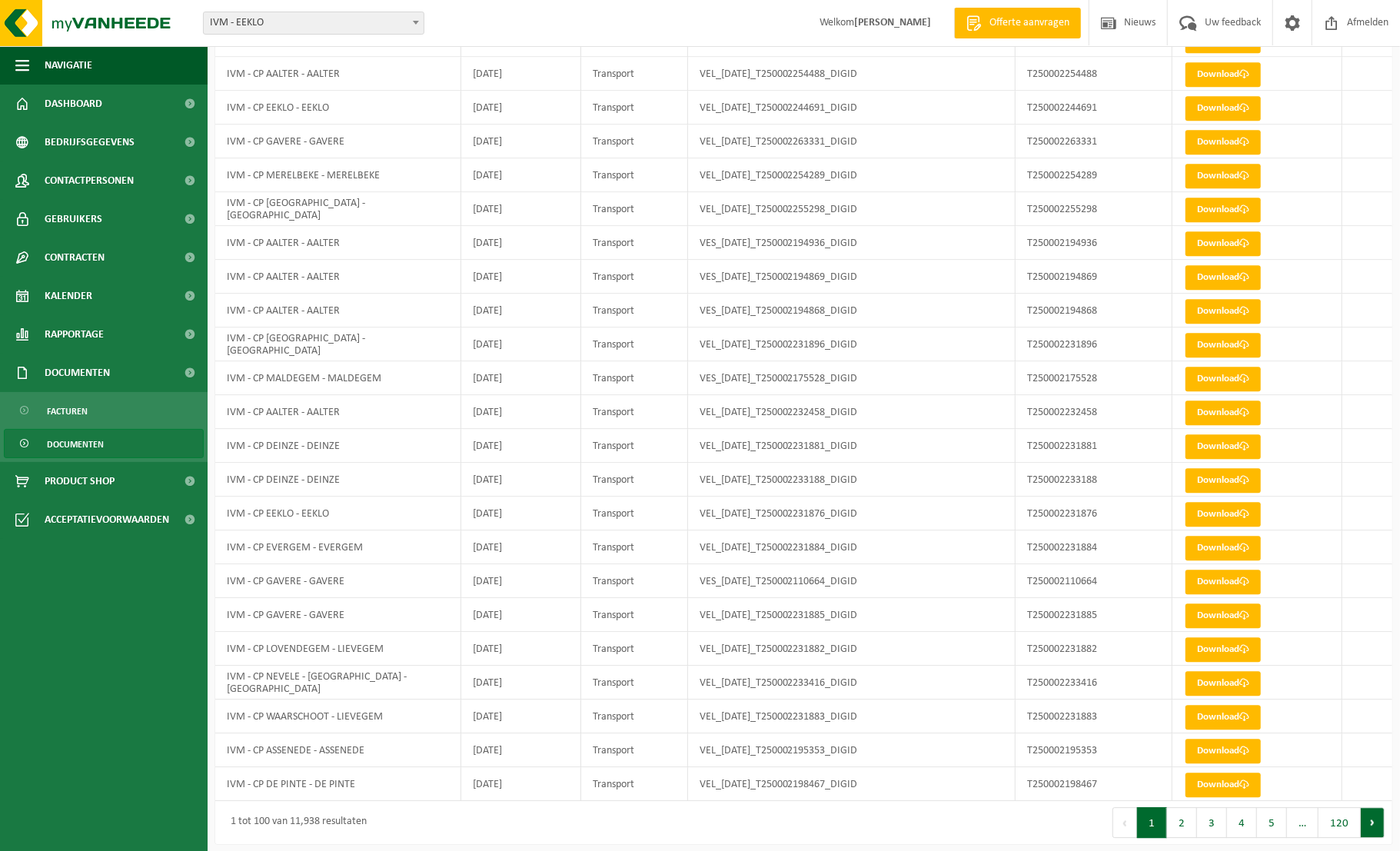
click at [1375, 816] on button "Volgende" at bounding box center [1372, 823] width 24 height 31
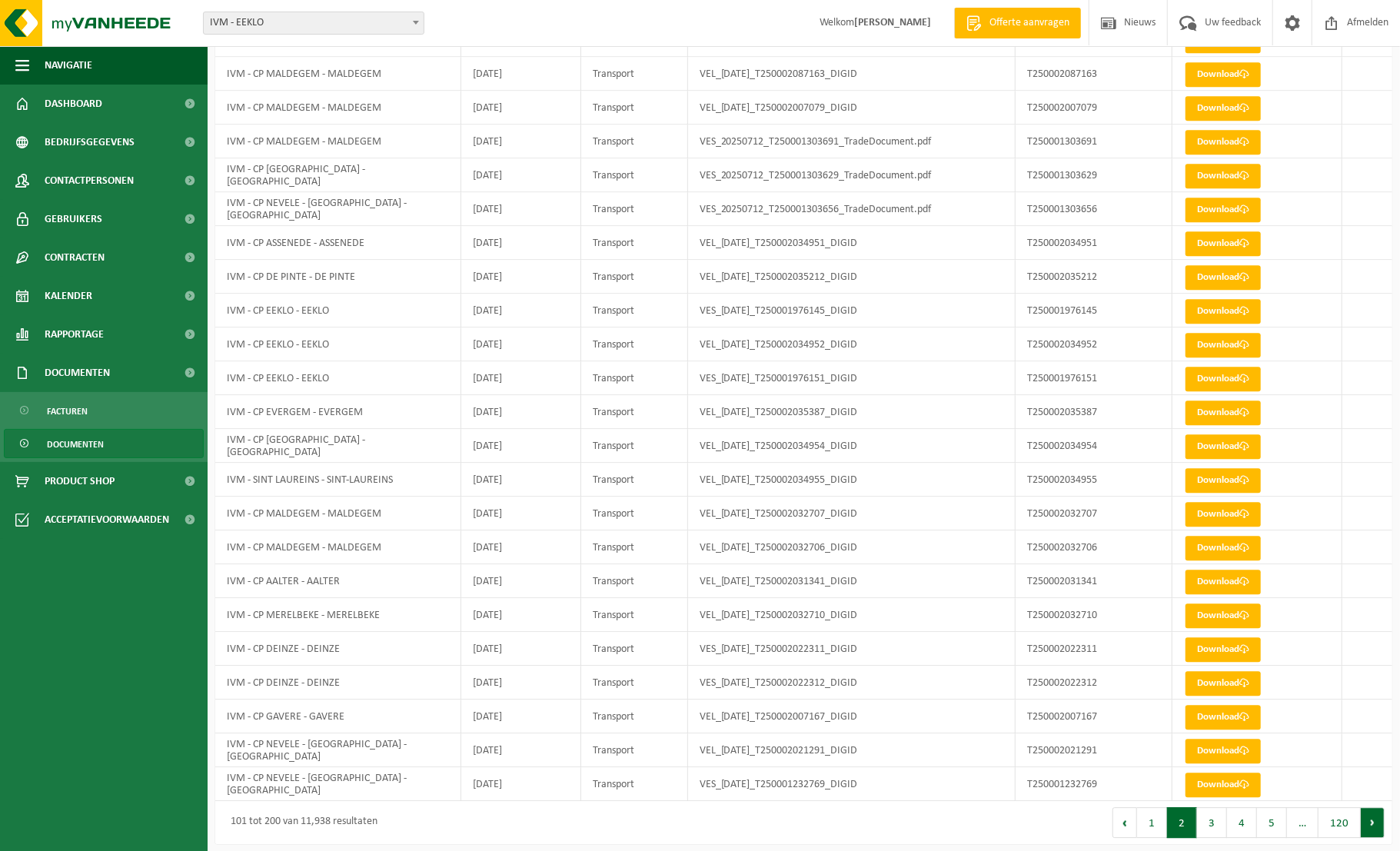
click at [1375, 818] on button "Volgende" at bounding box center [1372, 823] width 24 height 31
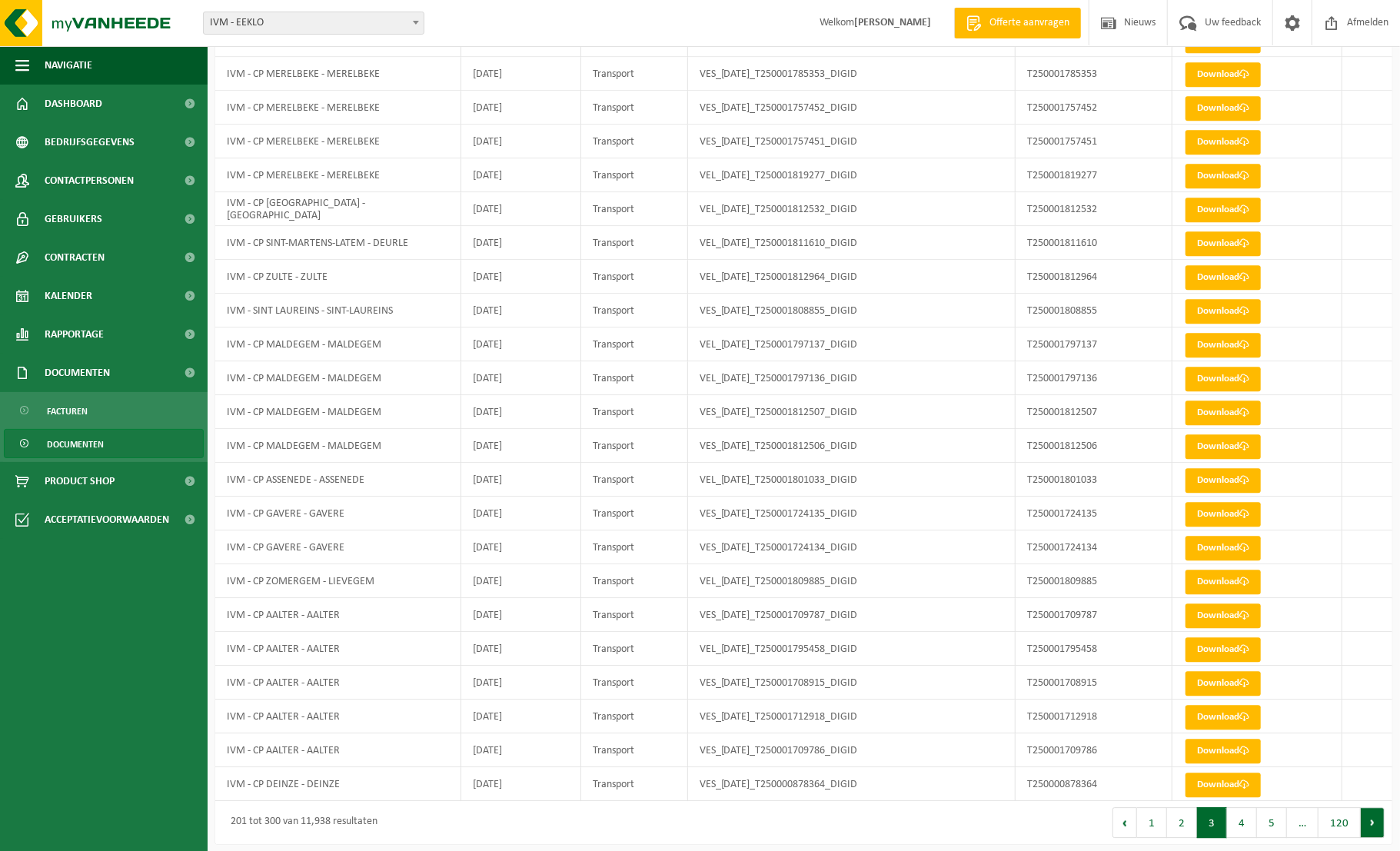
click at [1369, 817] on button "Volgende" at bounding box center [1372, 823] width 24 height 31
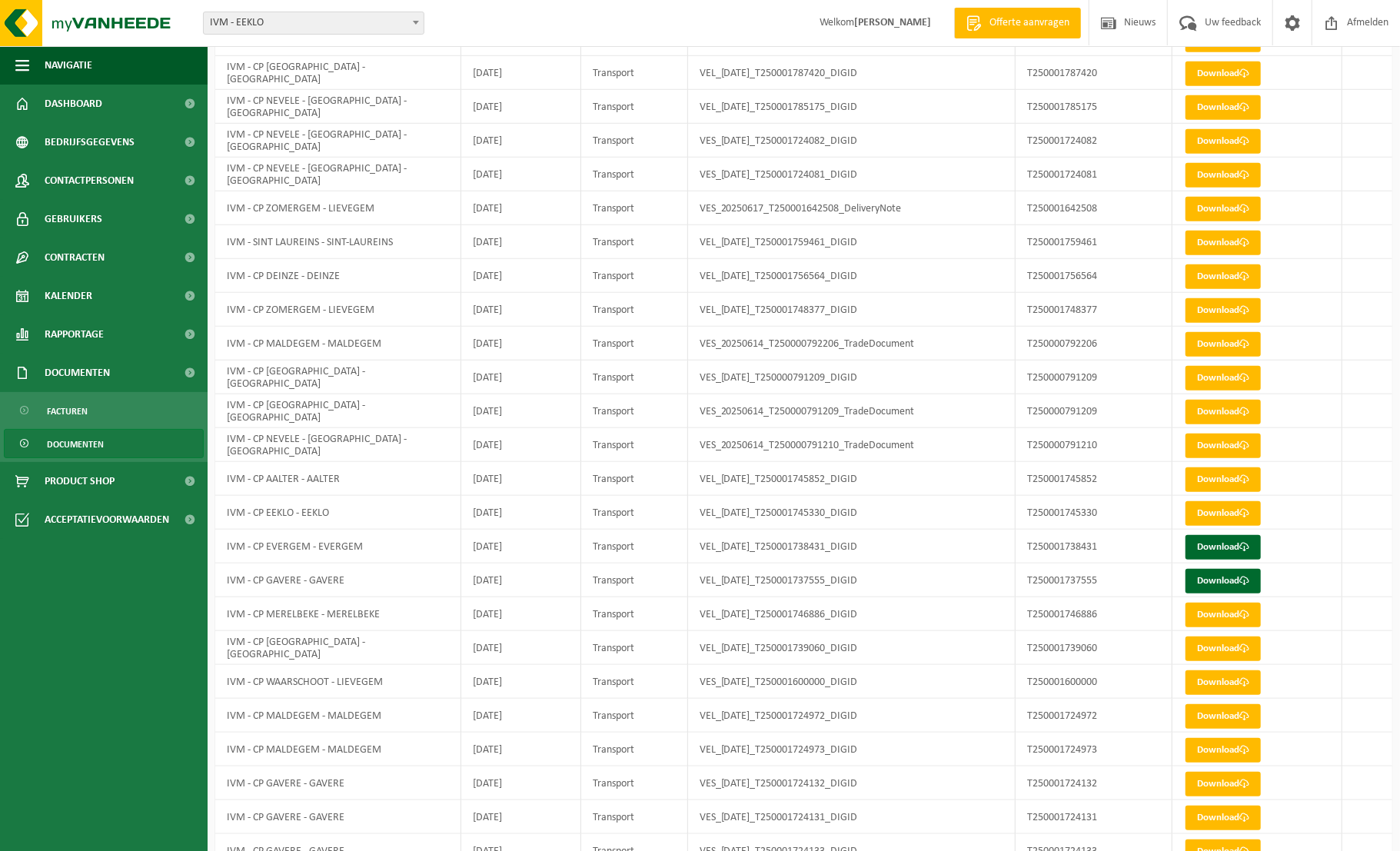
scroll to position [633, 0]
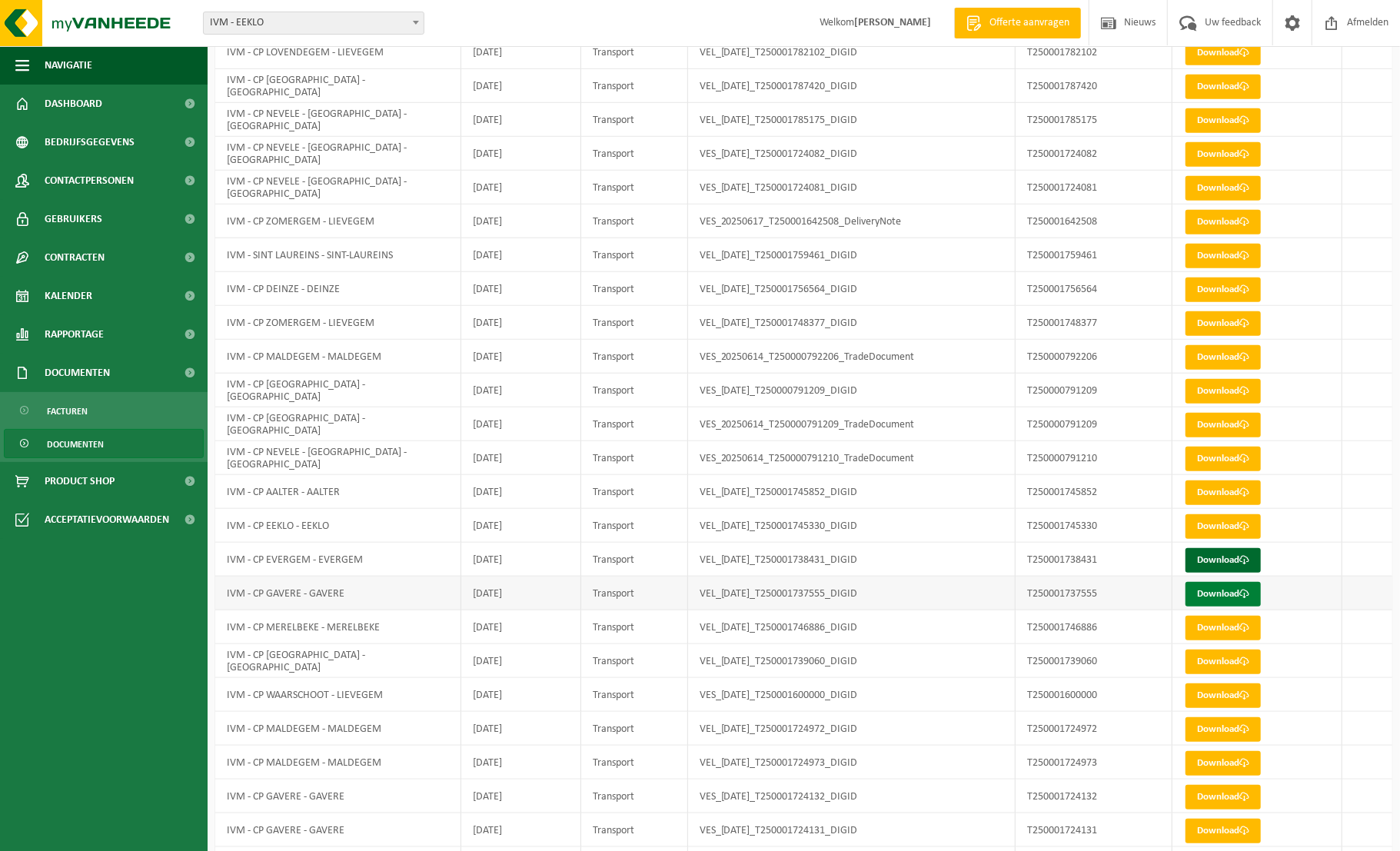
click at [1222, 591] on link "Download" at bounding box center [1223, 594] width 75 height 25
click at [1221, 560] on link "Download" at bounding box center [1223, 561] width 75 height 25
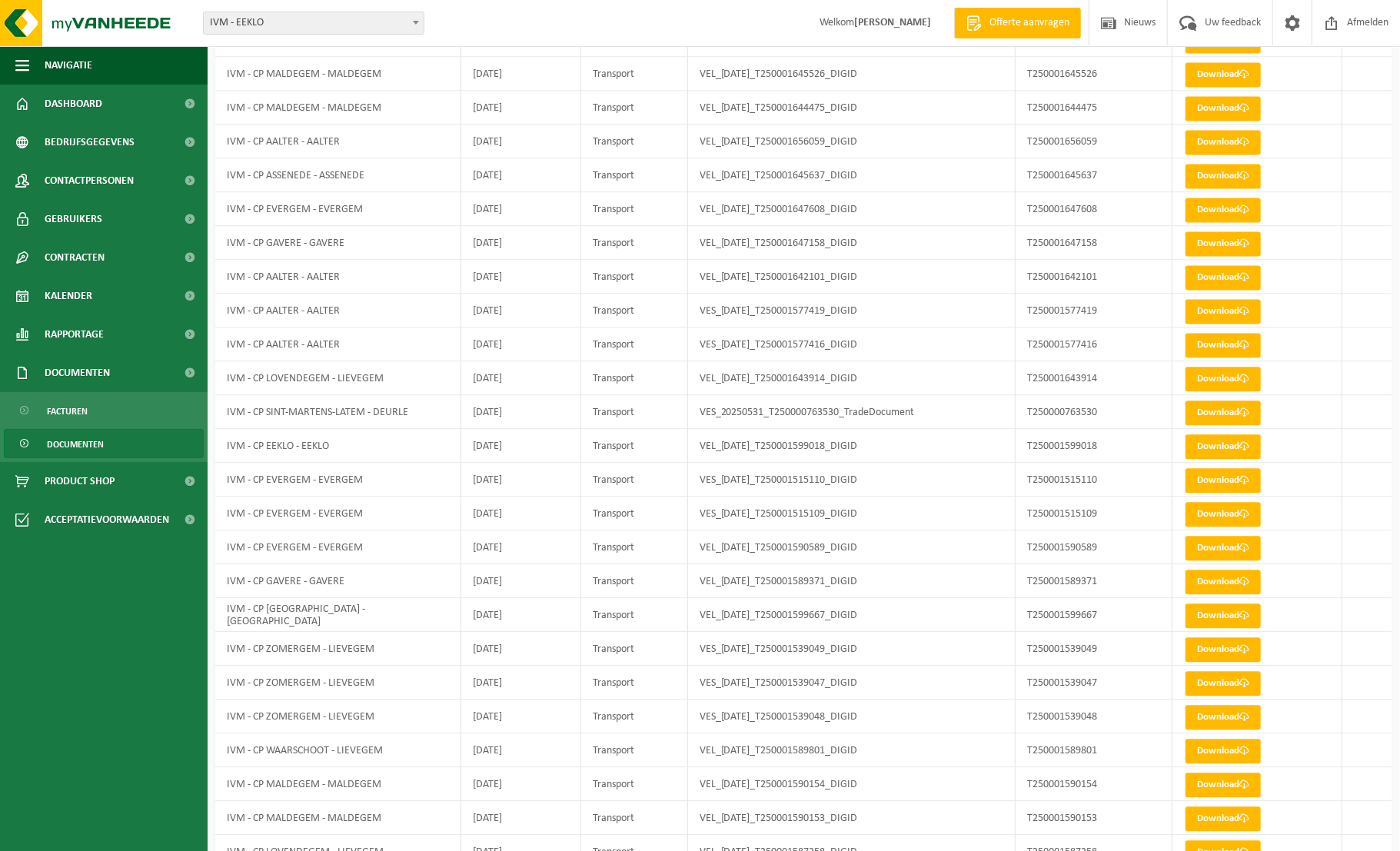
scroll to position [2812, 0]
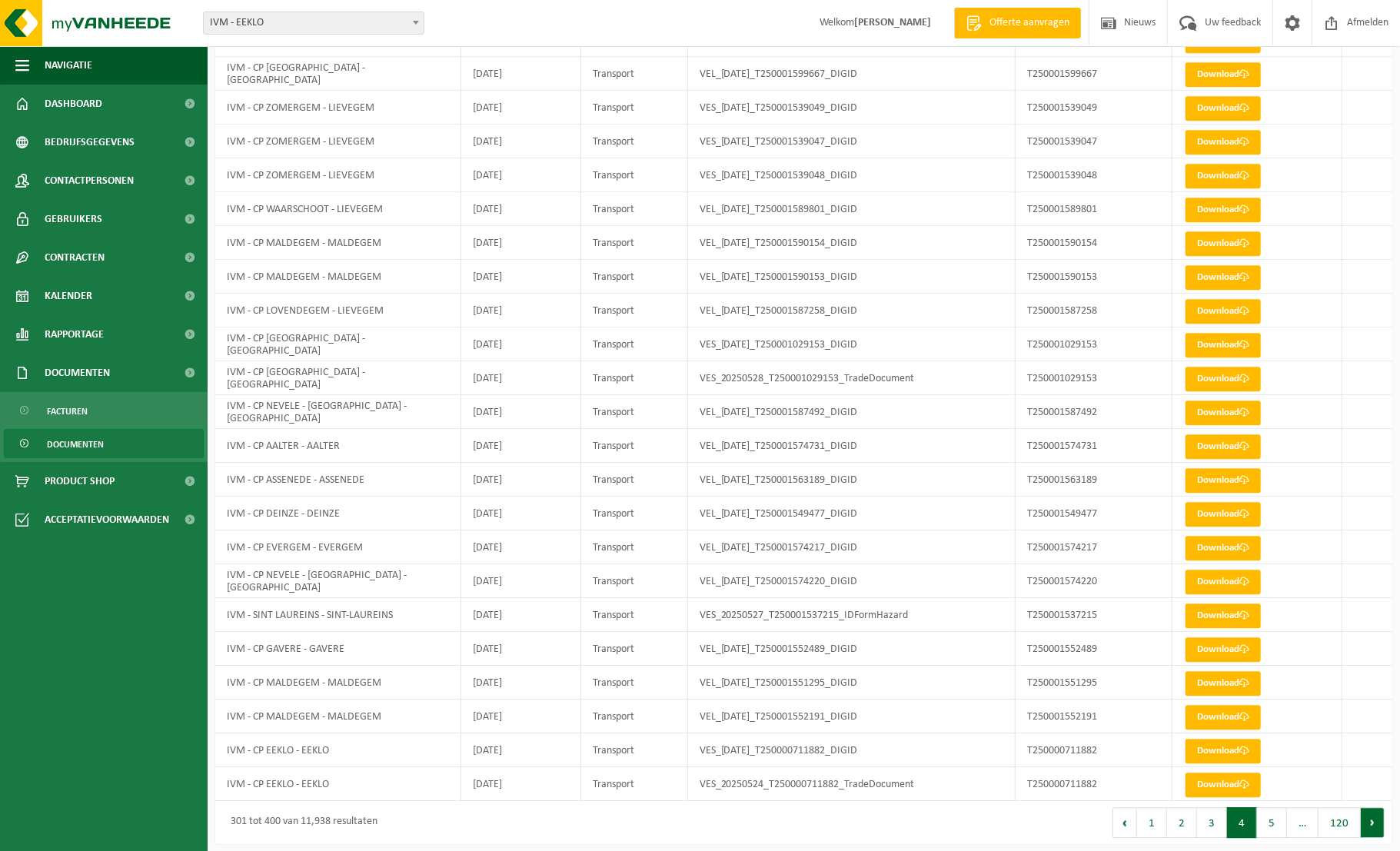
click at [1368, 812] on button "Volgende" at bounding box center [1372, 823] width 24 height 31
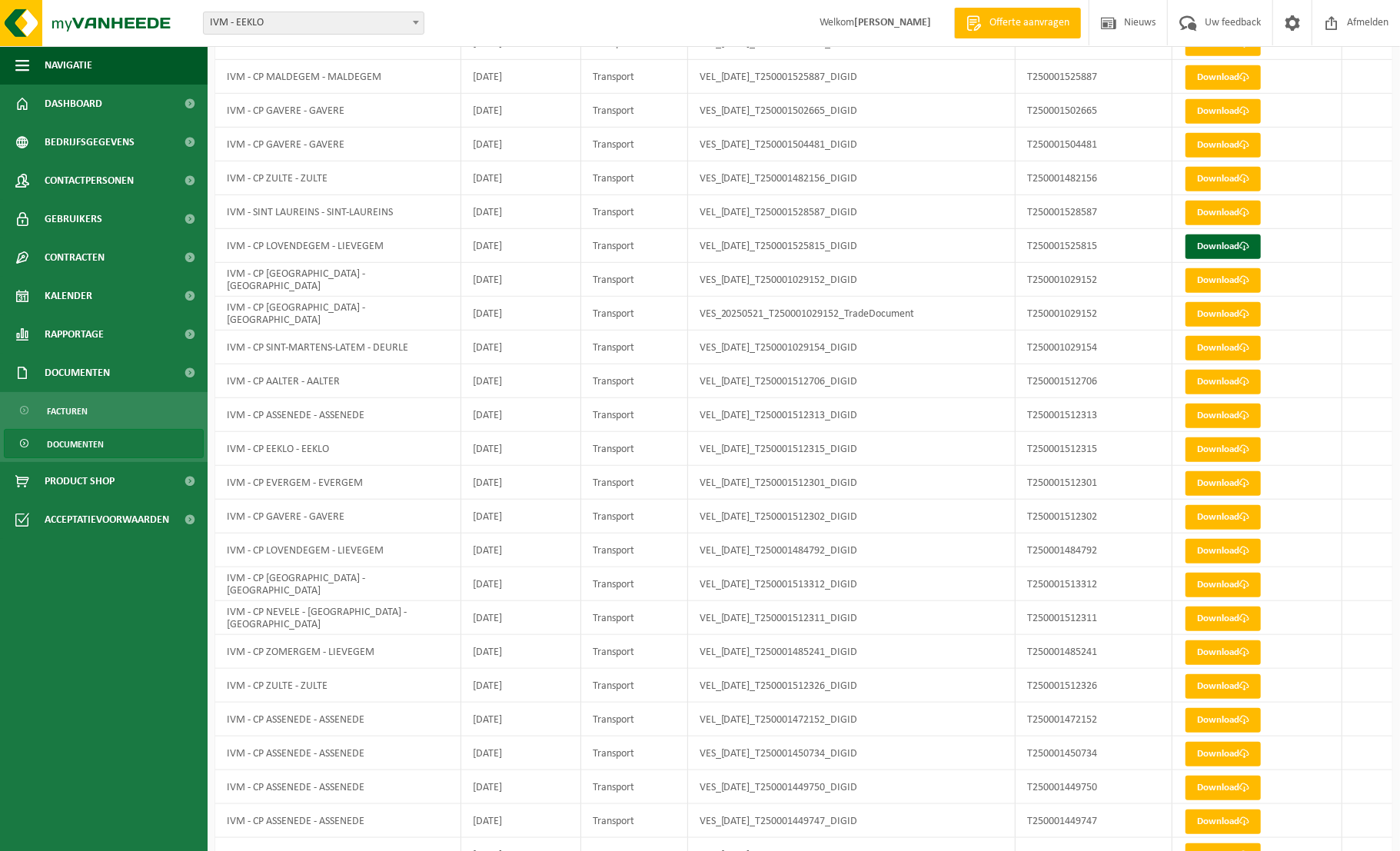
scroll to position [334, 0]
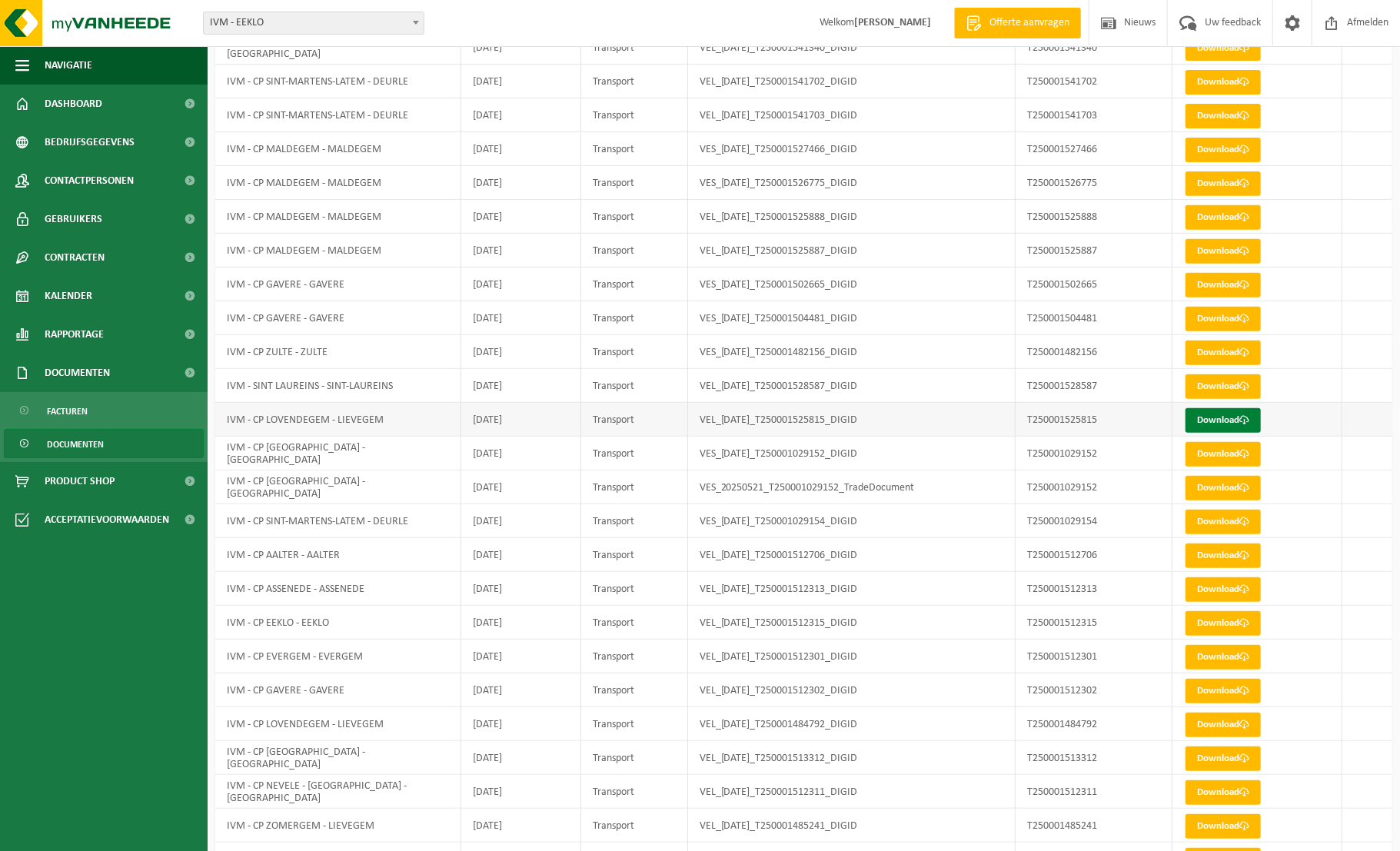
click at [1208, 415] on link "Download" at bounding box center [1223, 421] width 75 height 25
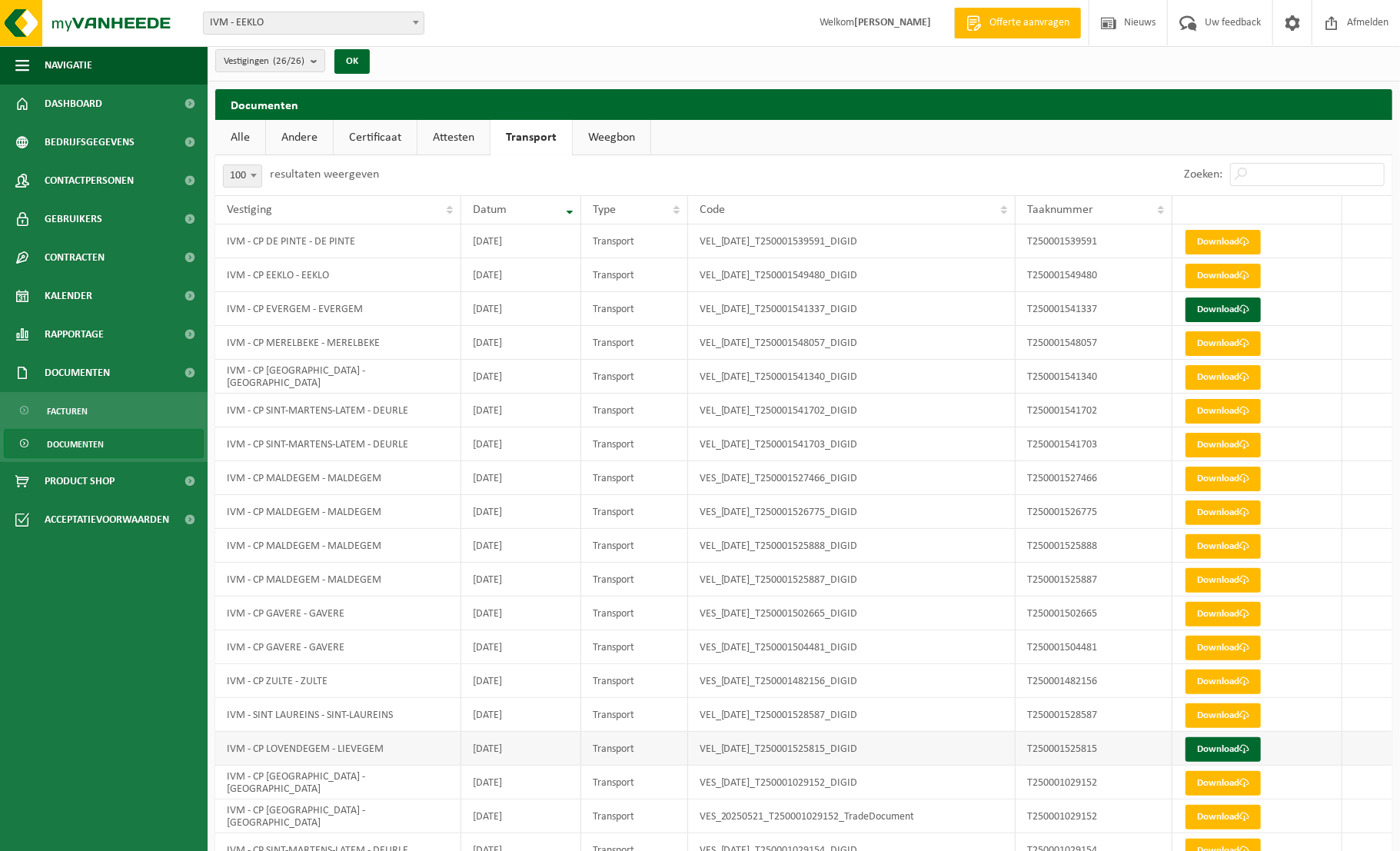
scroll to position [0, 0]
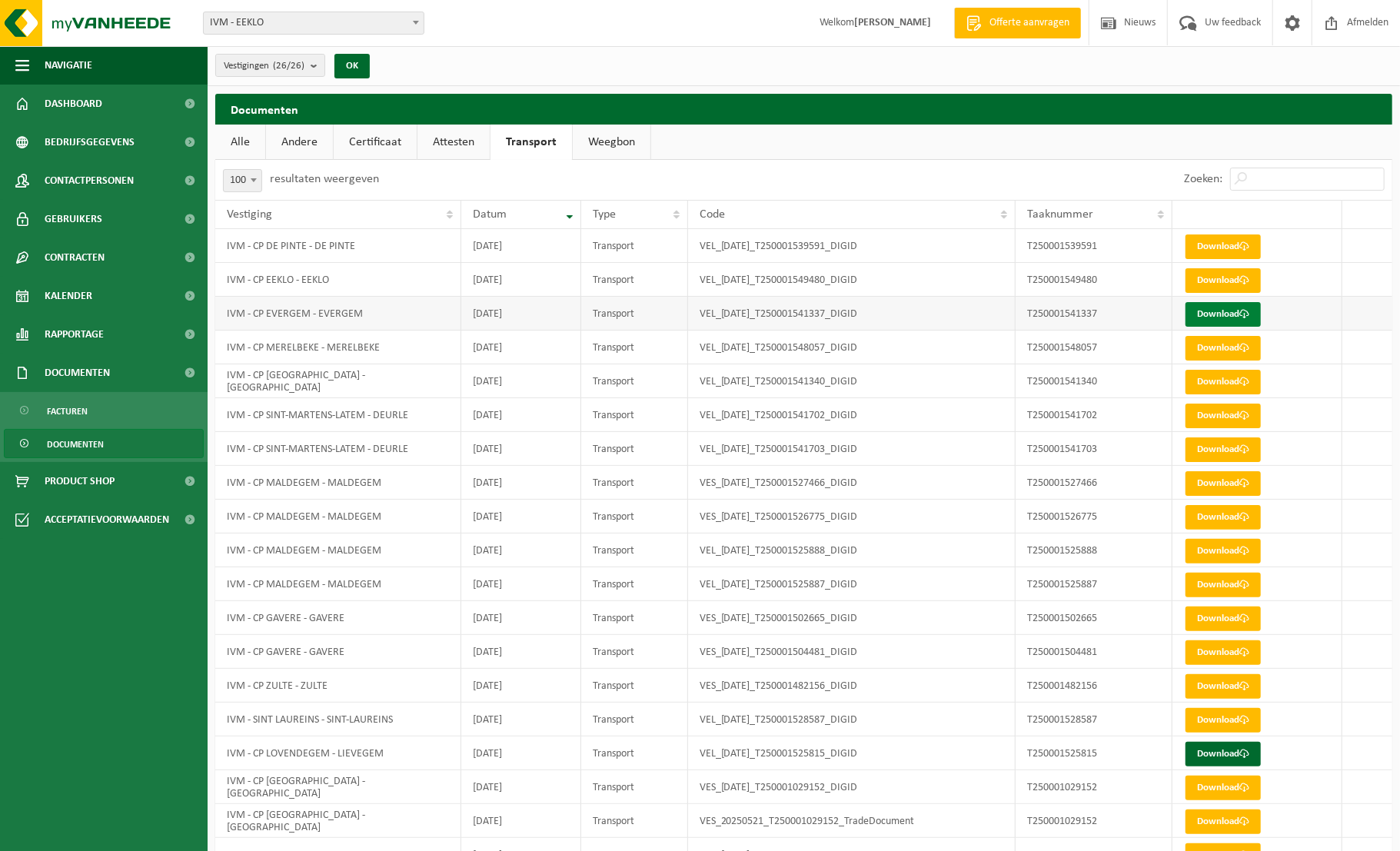
click at [1222, 314] on link "Download" at bounding box center [1223, 315] width 75 height 25
click at [63, 102] on span "Dashboard" at bounding box center [73, 104] width 58 height 38
